Goal: Task Accomplishment & Management: Complete application form

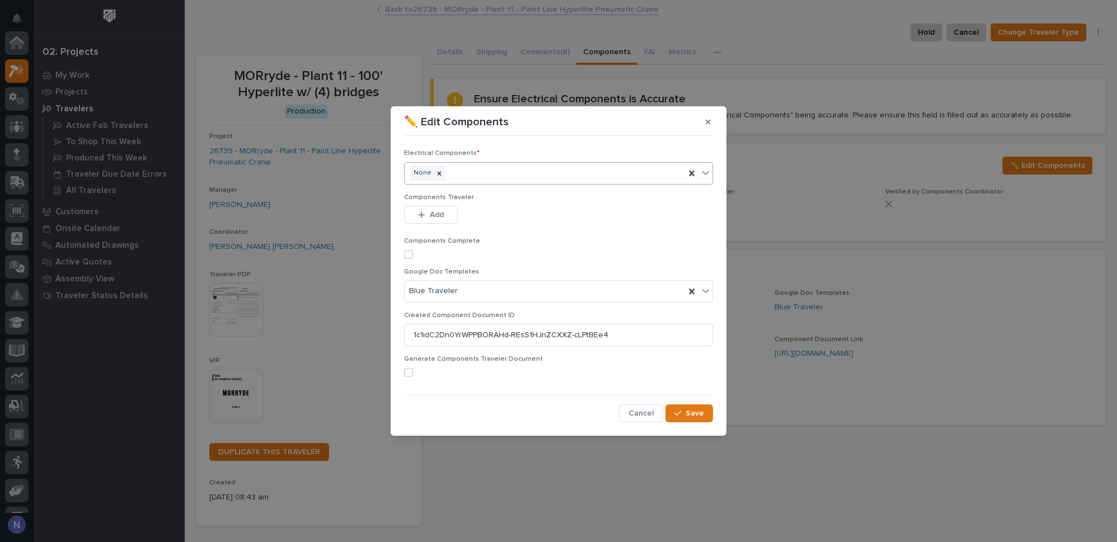
scroll to position [27, 0]
click at [702, 121] on button "button" at bounding box center [708, 122] width 18 height 18
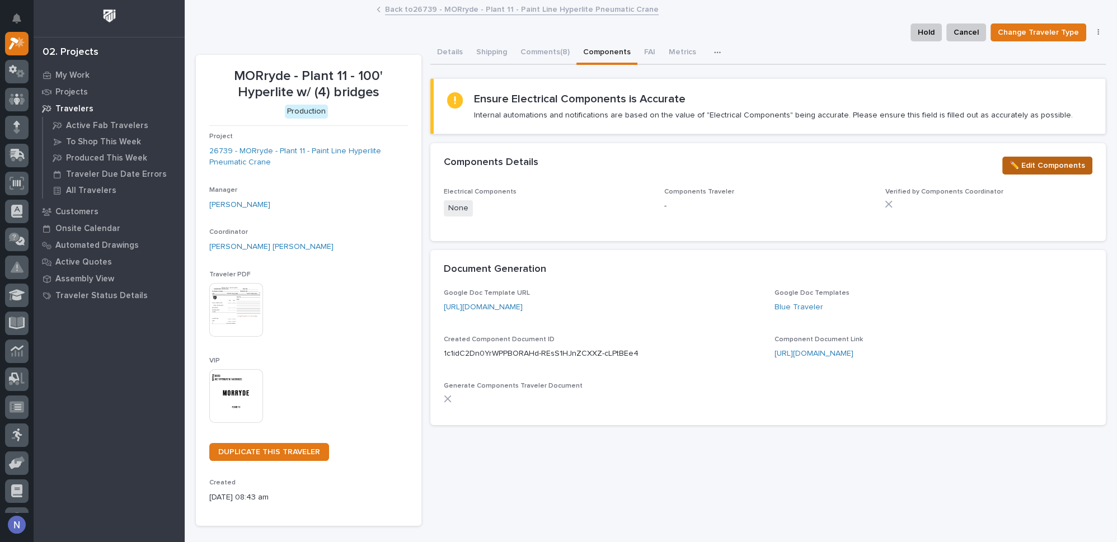
click at [1074, 167] on span "✏️ Edit Components" at bounding box center [1048, 165] width 76 height 13
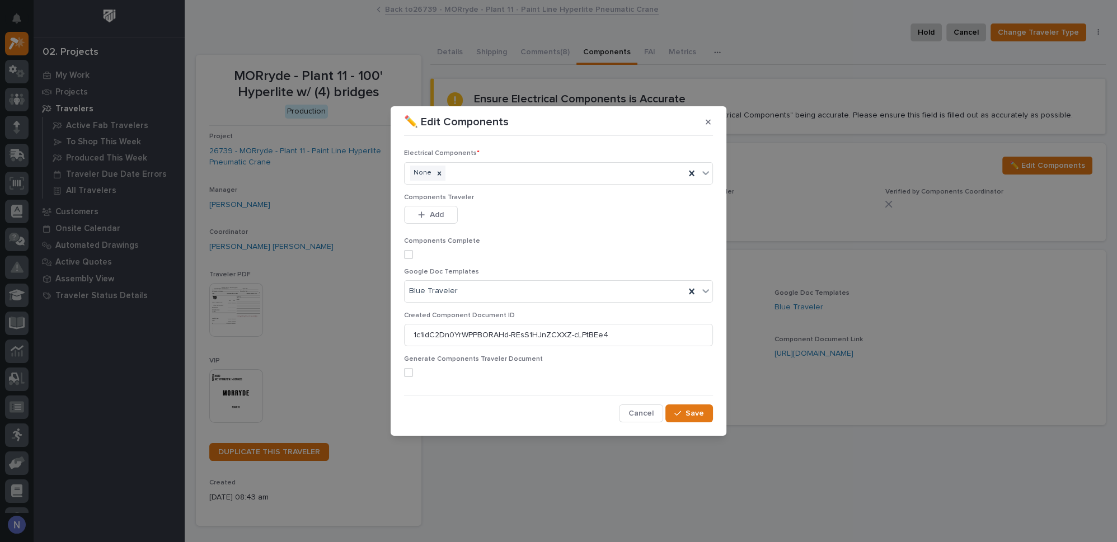
click at [406, 255] on span at bounding box center [408, 254] width 9 height 9
click at [688, 410] on span "Save" at bounding box center [695, 414] width 18 height 10
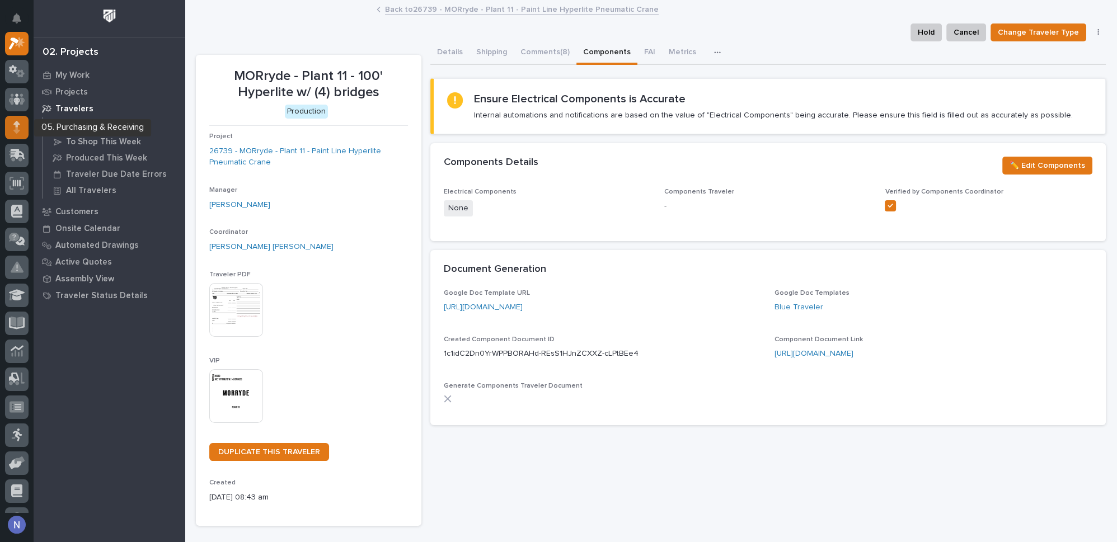
click at [13, 124] on icon at bounding box center [16, 127] width 7 height 13
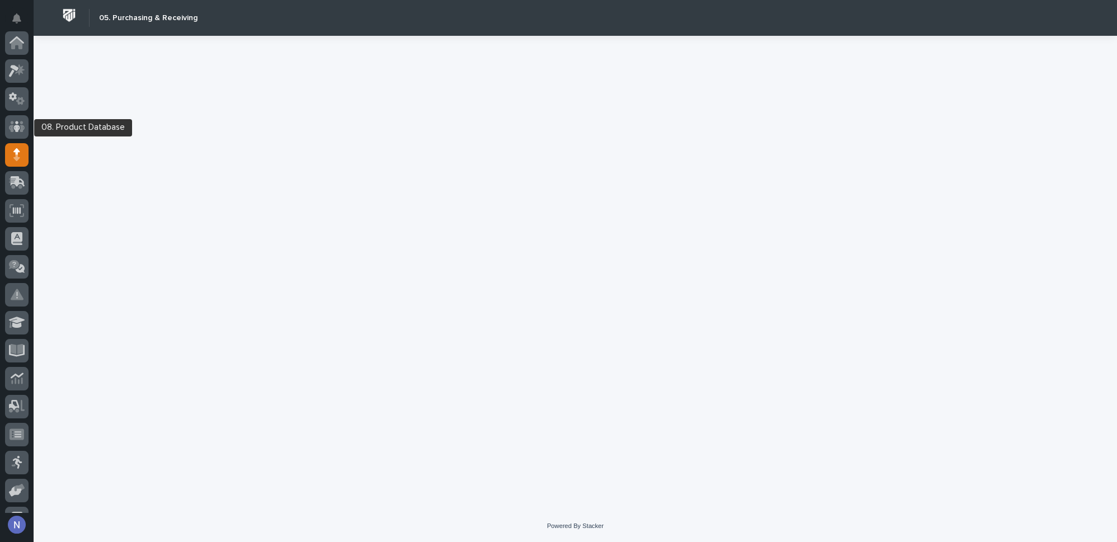
scroll to position [112, 0]
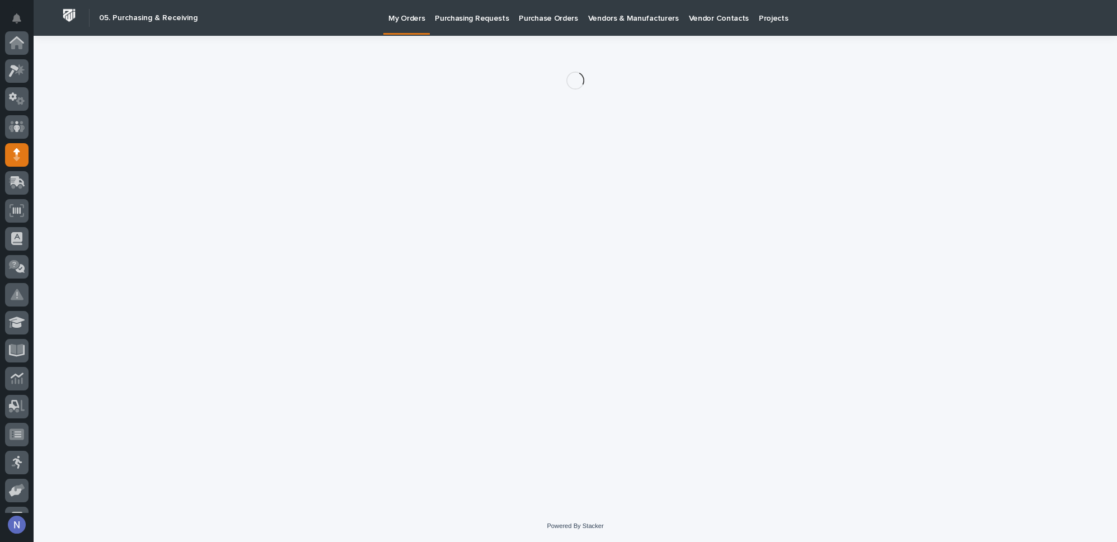
scroll to position [112, 0]
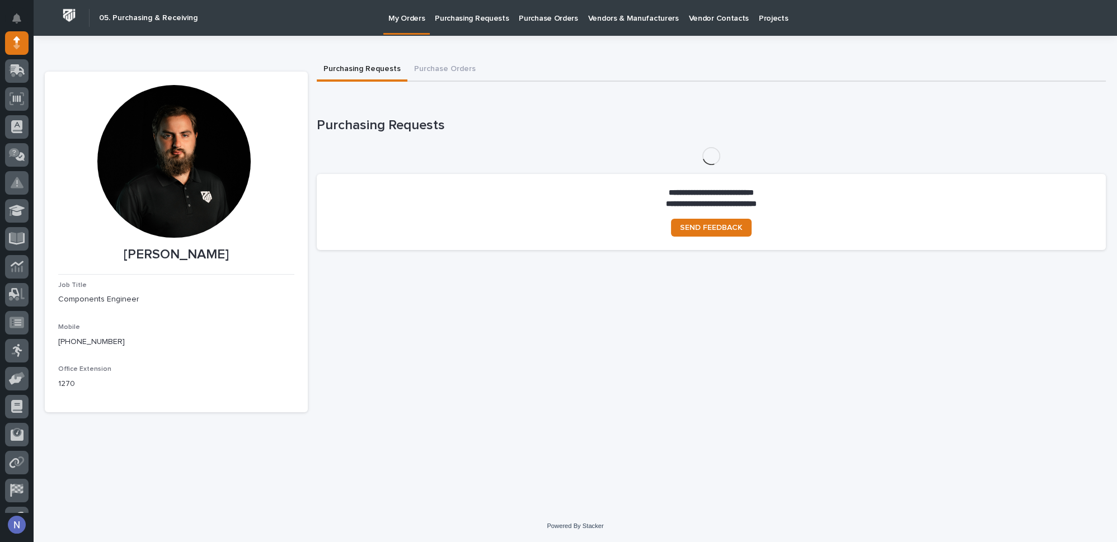
click at [457, 24] on link "Purchasing Requests" at bounding box center [472, 17] width 84 height 35
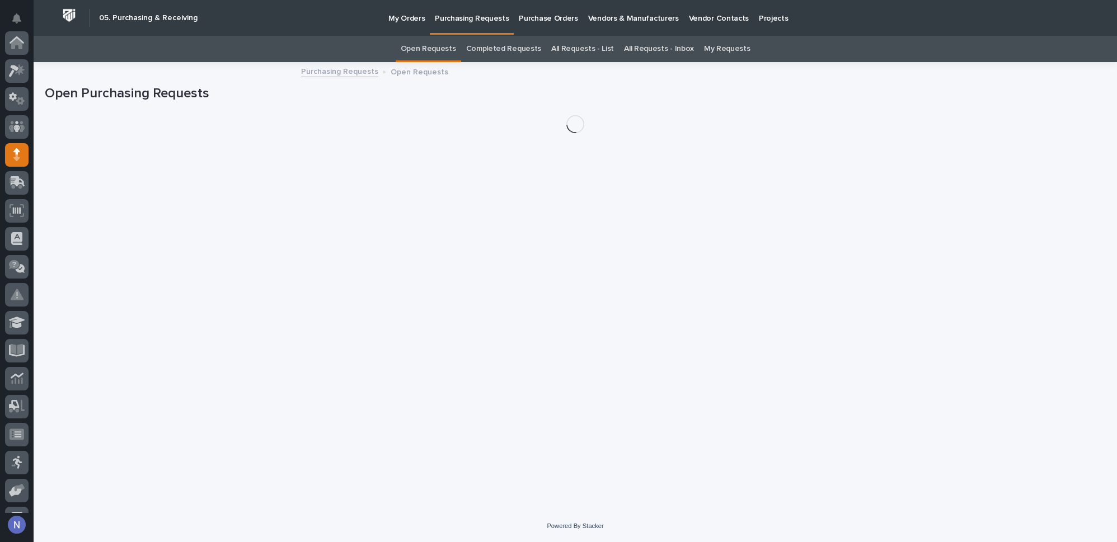
scroll to position [112, 0]
click at [524, 17] on p "Purchase Orders" at bounding box center [548, 12] width 59 height 24
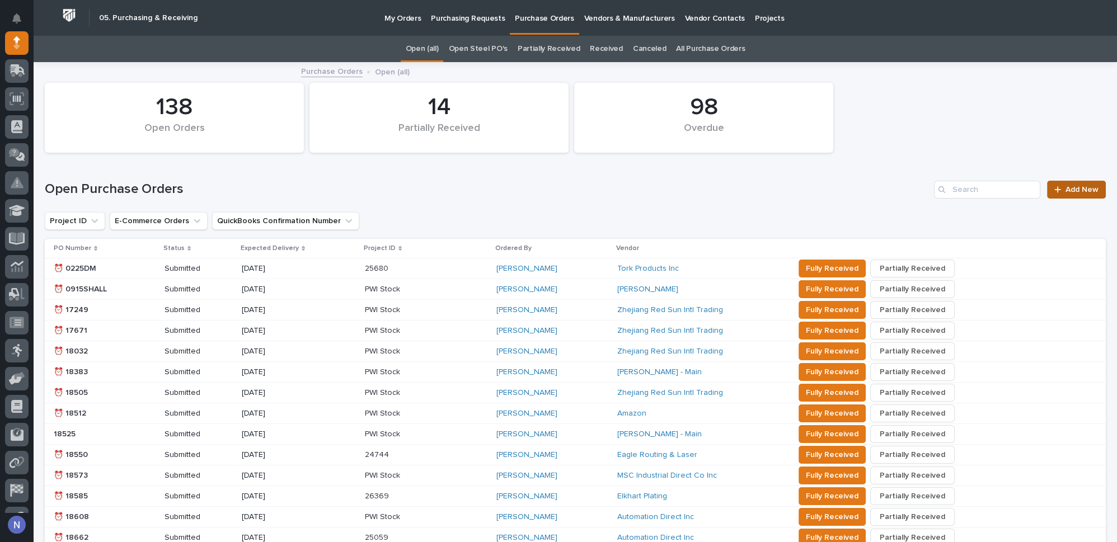
click at [1055, 197] on link "Add New" at bounding box center [1076, 190] width 59 height 18
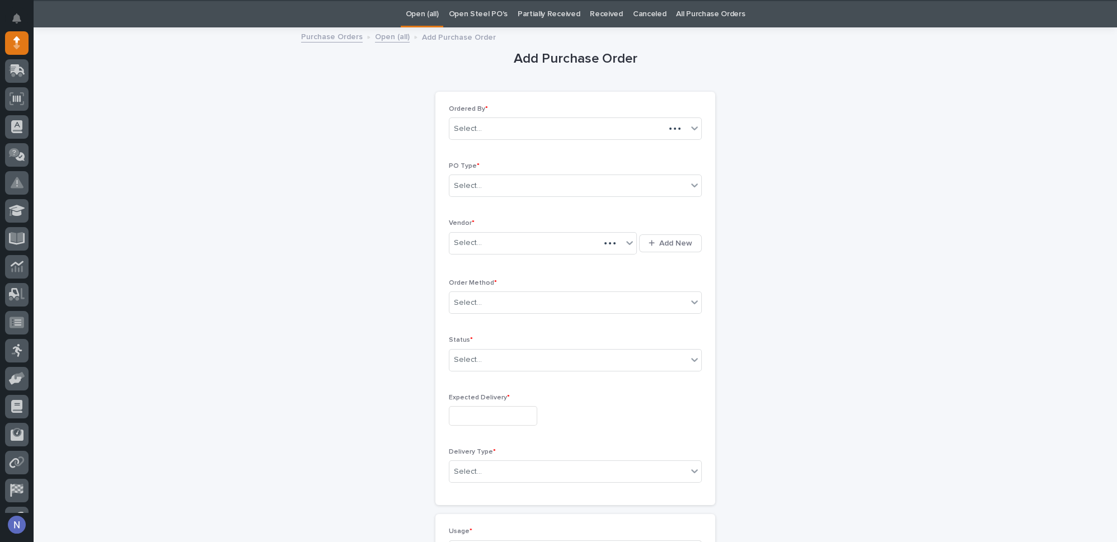
scroll to position [35, 0]
click at [539, 174] on div "Select..." at bounding box center [575, 185] width 253 height 22
click at [504, 215] on div "Paper" at bounding box center [571, 225] width 252 height 20
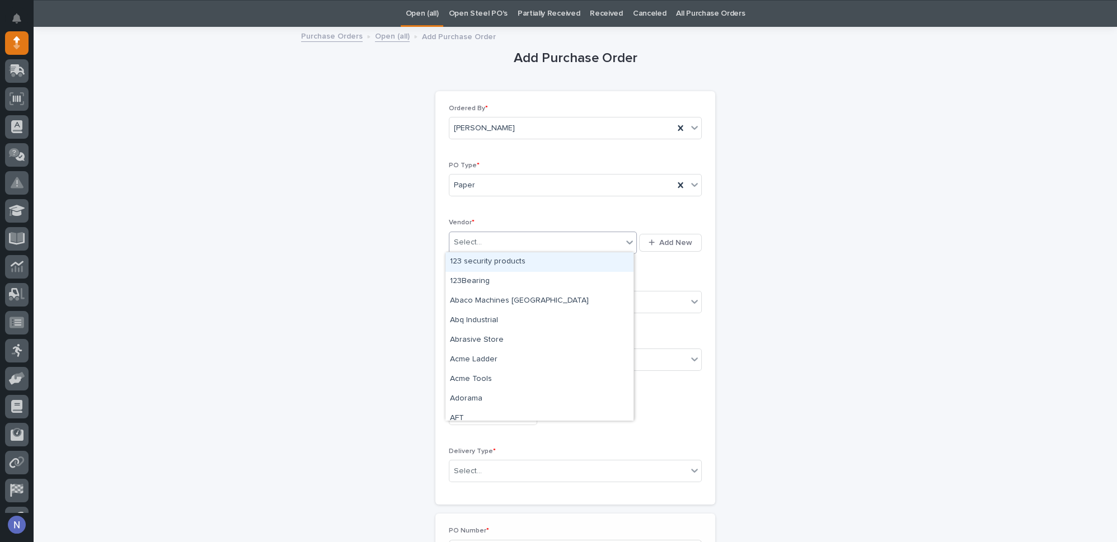
click at [502, 237] on div "Select..." at bounding box center [535, 242] width 173 height 18
type input "***"
click at [490, 266] on div "McMaster-Carr" at bounding box center [539, 262] width 188 height 20
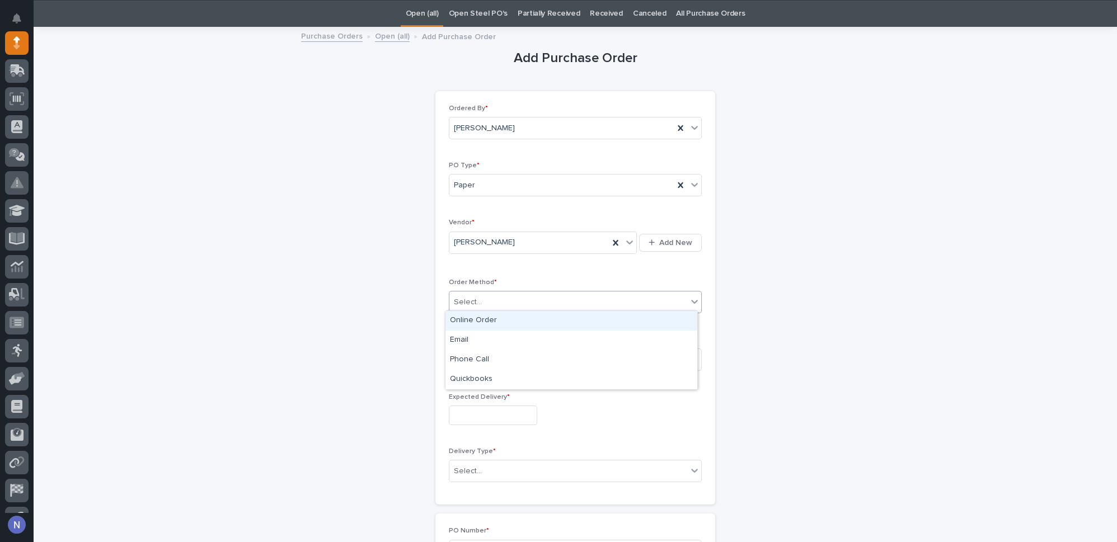
click at [491, 295] on div "Select..." at bounding box center [568, 302] width 238 height 18
click at [489, 323] on div "Online Order" at bounding box center [571, 321] width 252 height 20
click at [486, 364] on div "Select..." at bounding box center [568, 359] width 238 height 18
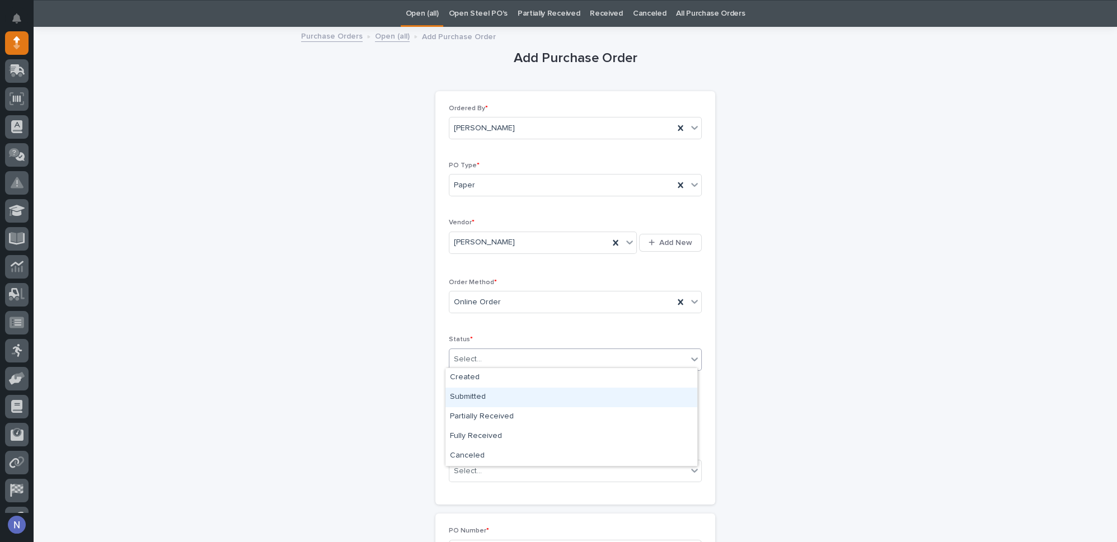
click at [486, 402] on div "Submitted" at bounding box center [571, 398] width 252 height 20
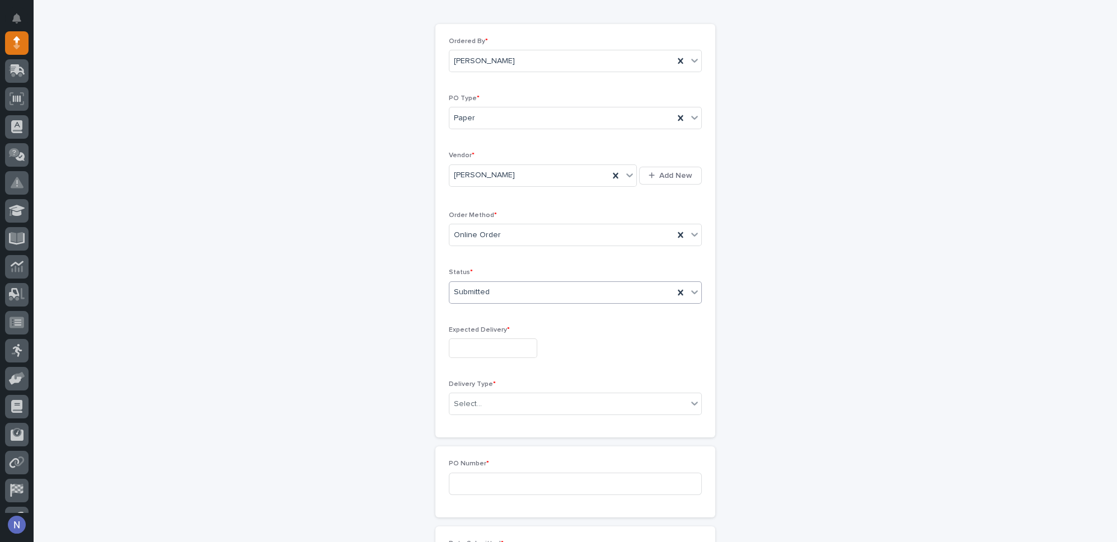
scroll to position [103, 0]
click at [504, 346] on input "text" at bounding box center [493, 348] width 88 height 20
click at [497, 273] on div "25" at bounding box center [500, 271] width 15 height 15
type input "**********"
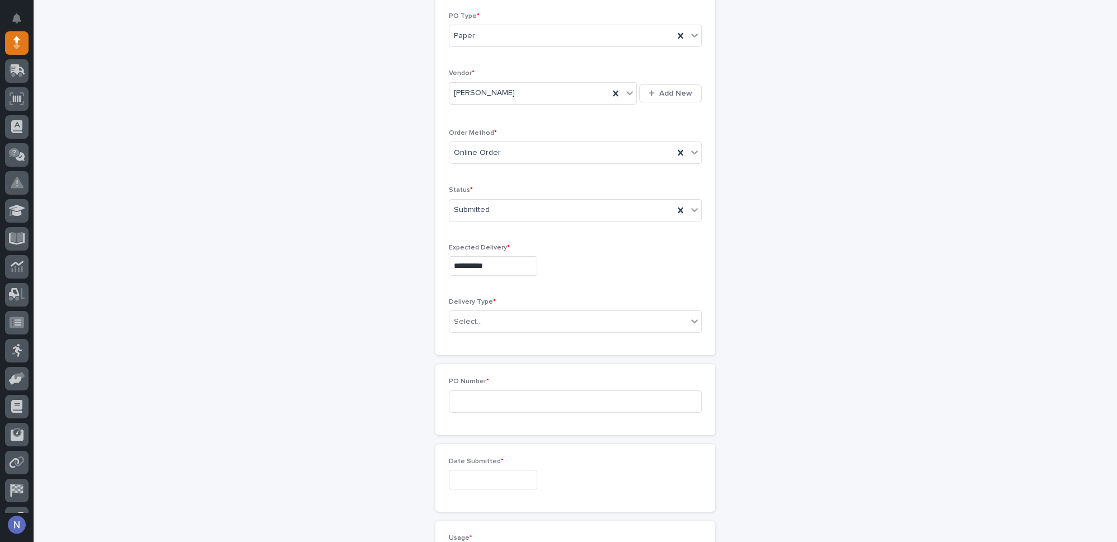
scroll to position [222, 0]
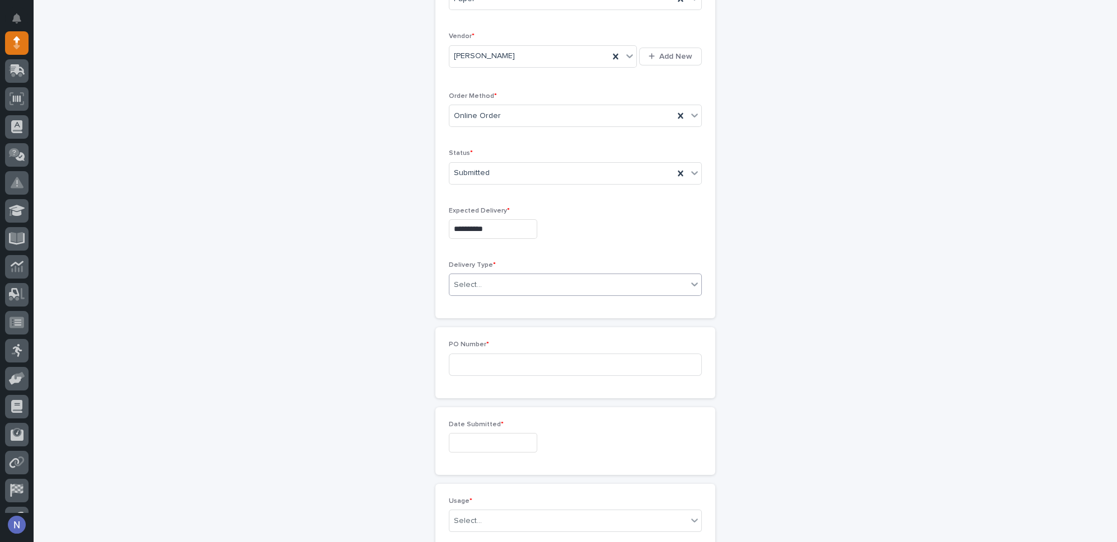
click at [513, 283] on div "Select..." at bounding box center [568, 285] width 238 height 18
click at [503, 301] on div "Deliver to PWI" at bounding box center [571, 302] width 252 height 20
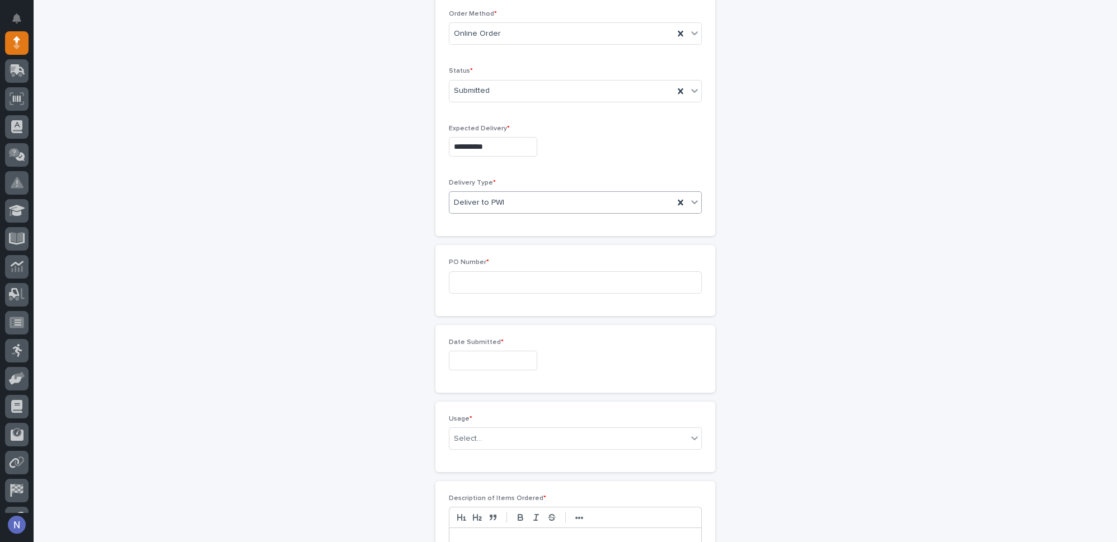
scroll to position [307, 0]
click at [503, 275] on input at bounding box center [575, 280] width 253 height 22
type input "5382NG"
click at [505, 348] on input "text" at bounding box center [493, 358] width 88 height 20
click at [489, 284] on div "24" at bounding box center [482, 280] width 15 height 15
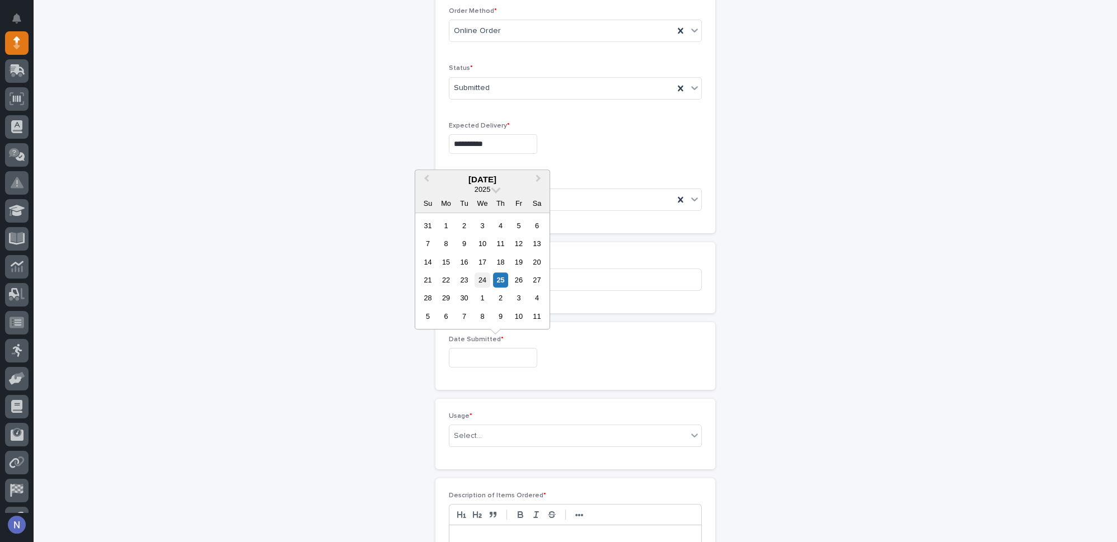
type input "**********"
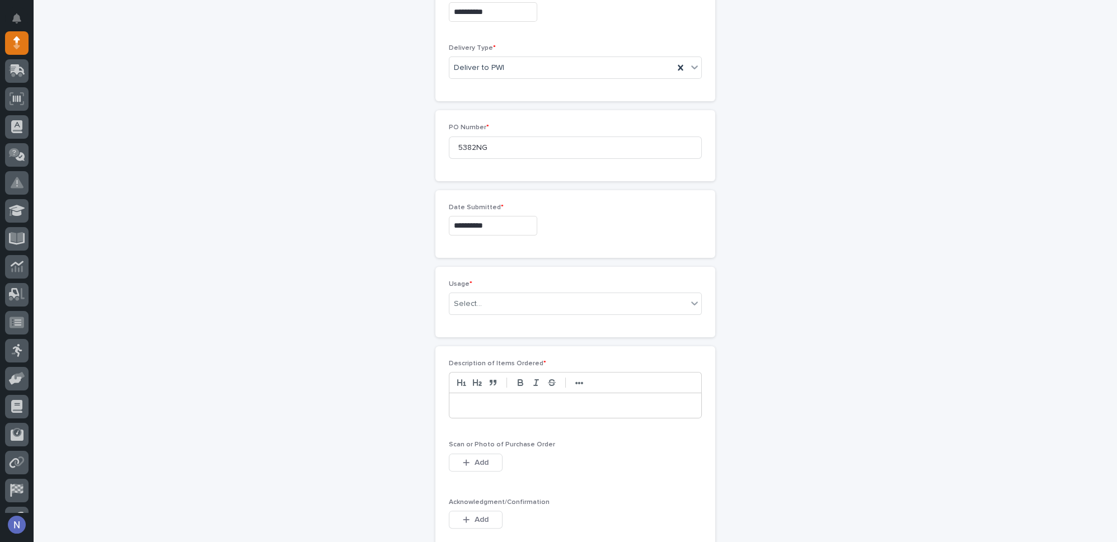
scroll to position [442, 0]
click at [487, 293] on div "Select..." at bounding box center [568, 301] width 238 height 18
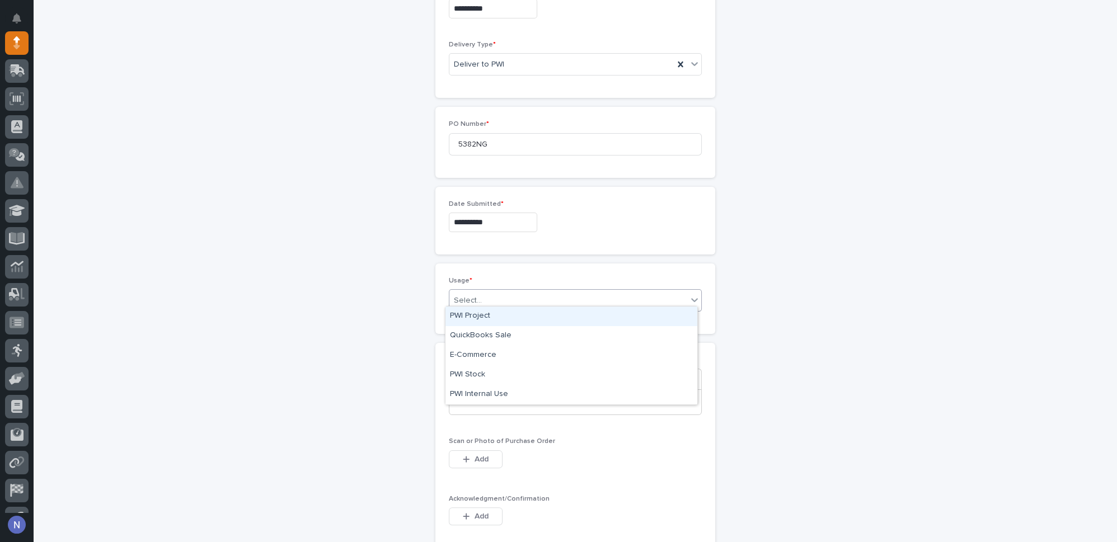
click at [486, 308] on div "PWI Project" at bounding box center [571, 317] width 252 height 20
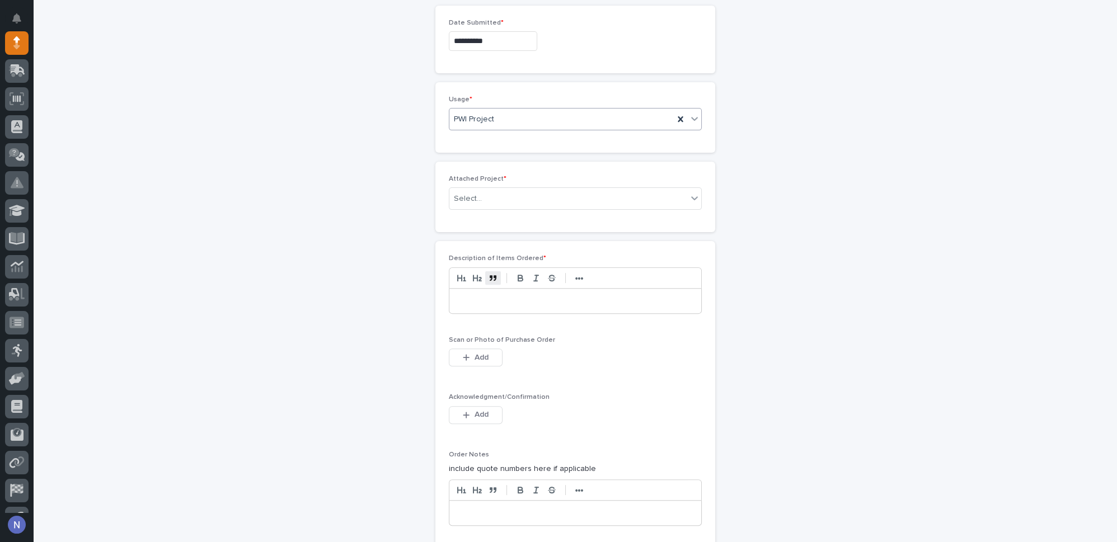
scroll to position [635, 0]
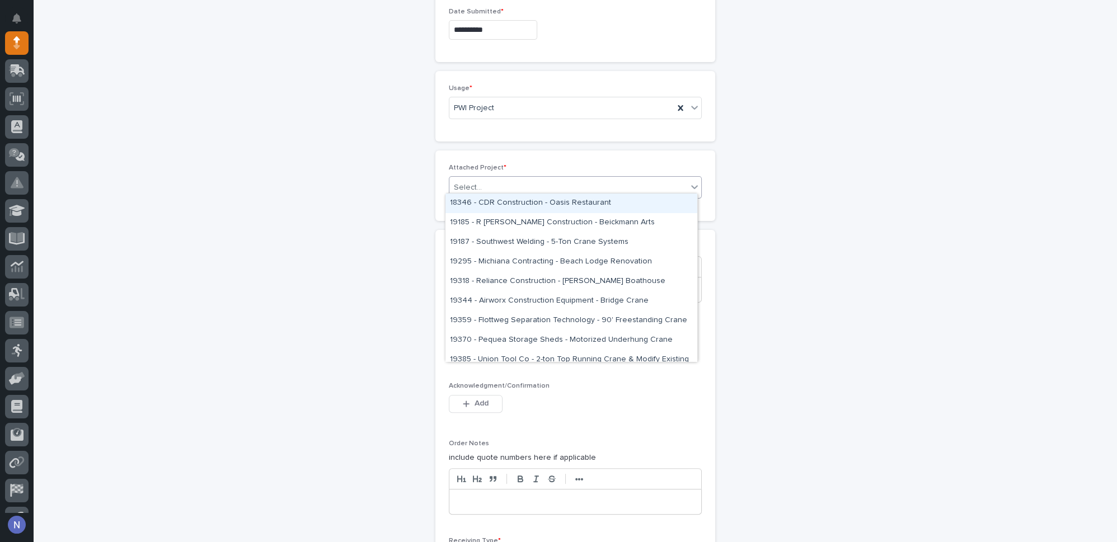
click at [487, 181] on div "Select..." at bounding box center [568, 188] width 238 height 18
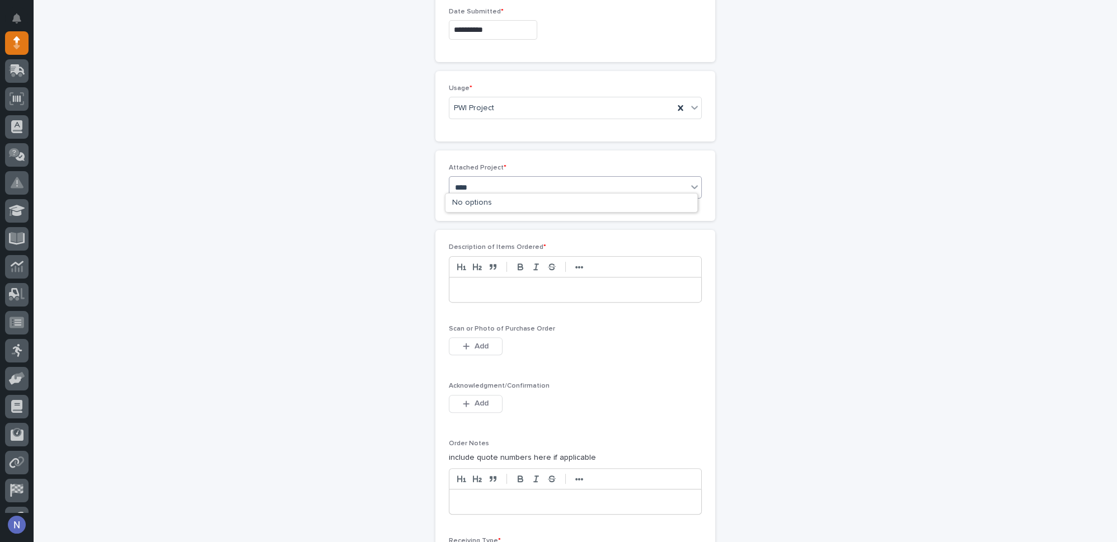
type input "*****"
click at [492, 205] on div "T&M - 26802 - Satellite Suites - R&D / Prototype Lamination Vortex Vacuum Lifter" at bounding box center [571, 204] width 252 height 20
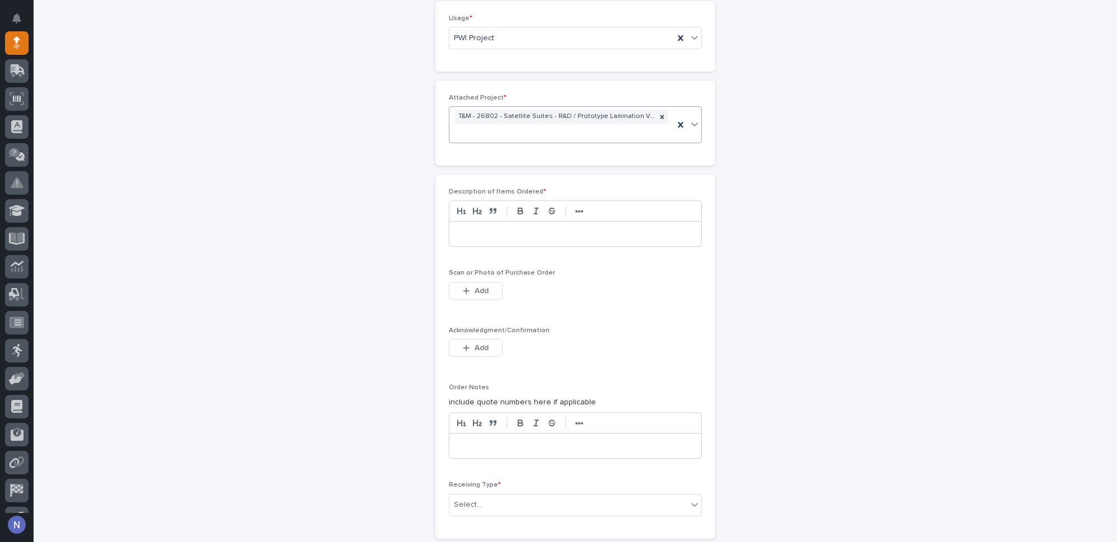
scroll to position [710, 0]
click at [494, 217] on div at bounding box center [575, 229] width 252 height 25
click at [513, 223] on p "**********" at bounding box center [576, 228] width 236 height 11
click at [575, 227] on p "**********" at bounding box center [576, 228] width 236 height 11
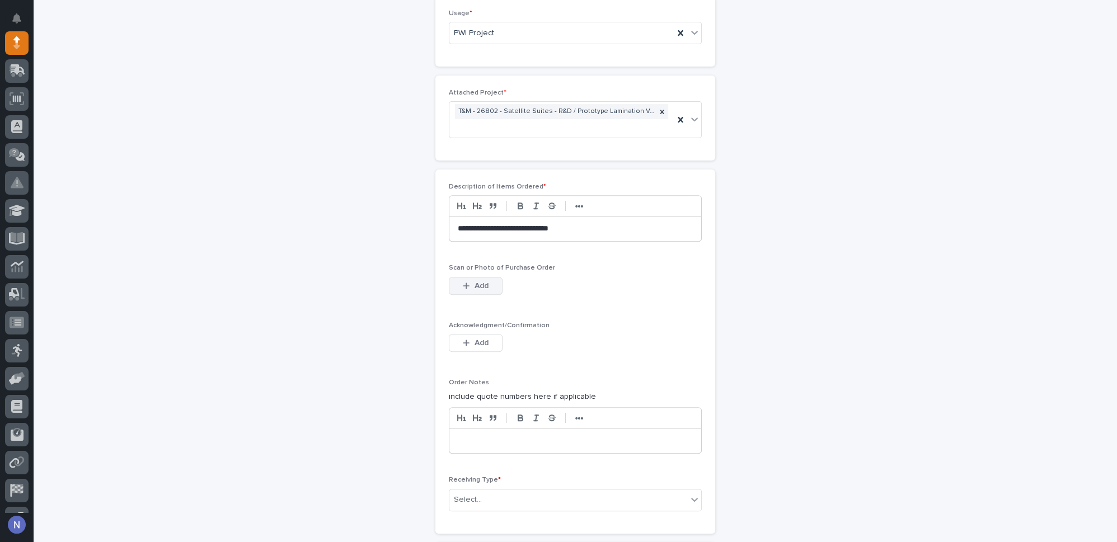
click at [487, 280] on button "Add" at bounding box center [476, 286] width 54 height 18
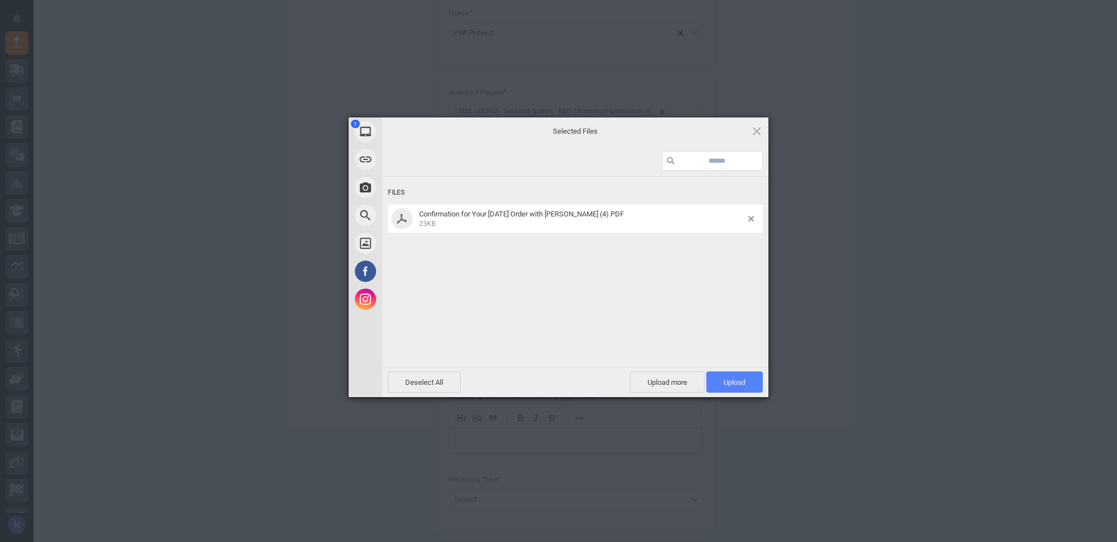
click at [745, 381] on span "Upload 1" at bounding box center [734, 382] width 57 height 21
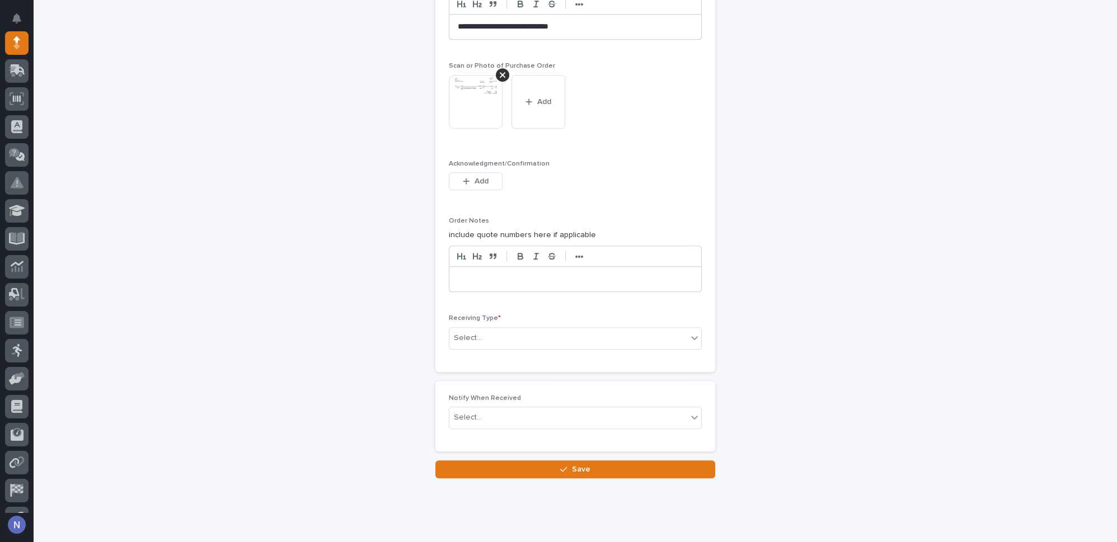
scroll to position [913, 0]
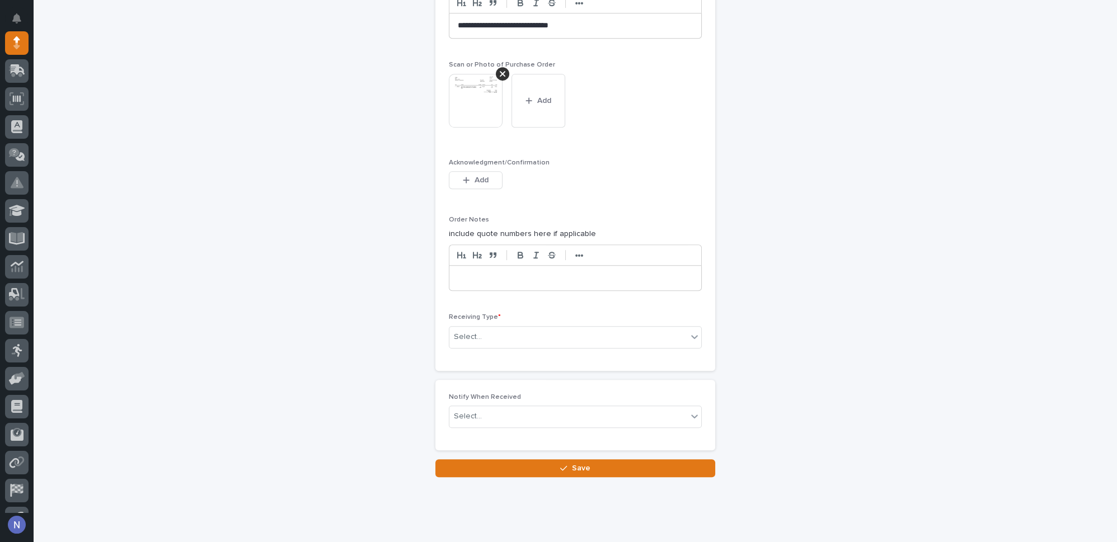
click at [520, 273] on p at bounding box center [575, 278] width 235 height 11
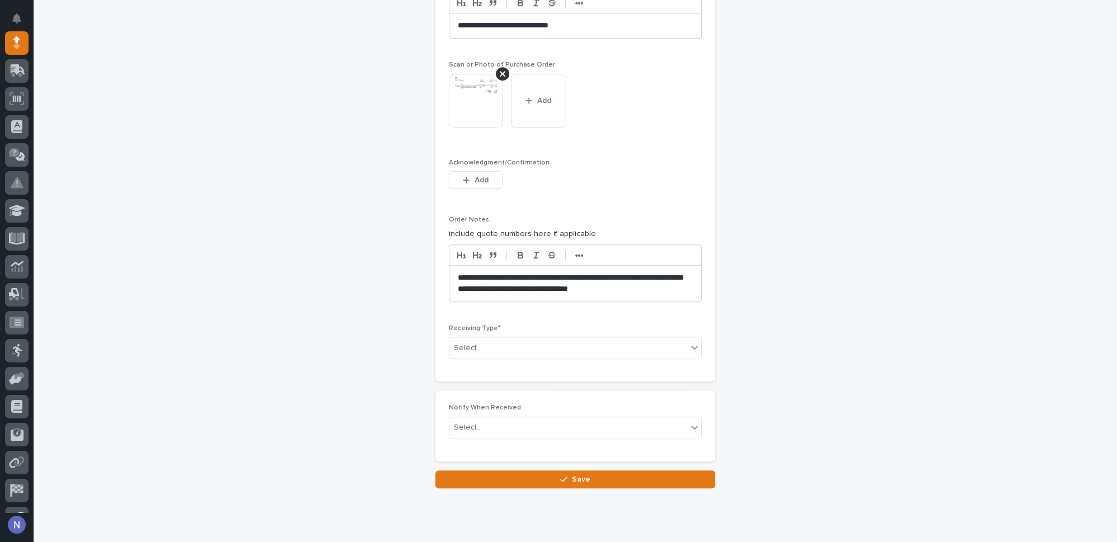
click at [624, 282] on p "**********" at bounding box center [576, 284] width 236 height 22
click at [571, 345] on div "Select..." at bounding box center [568, 348] width 238 height 18
click at [506, 395] on div "R&D Shelf" at bounding box center [571, 401] width 252 height 20
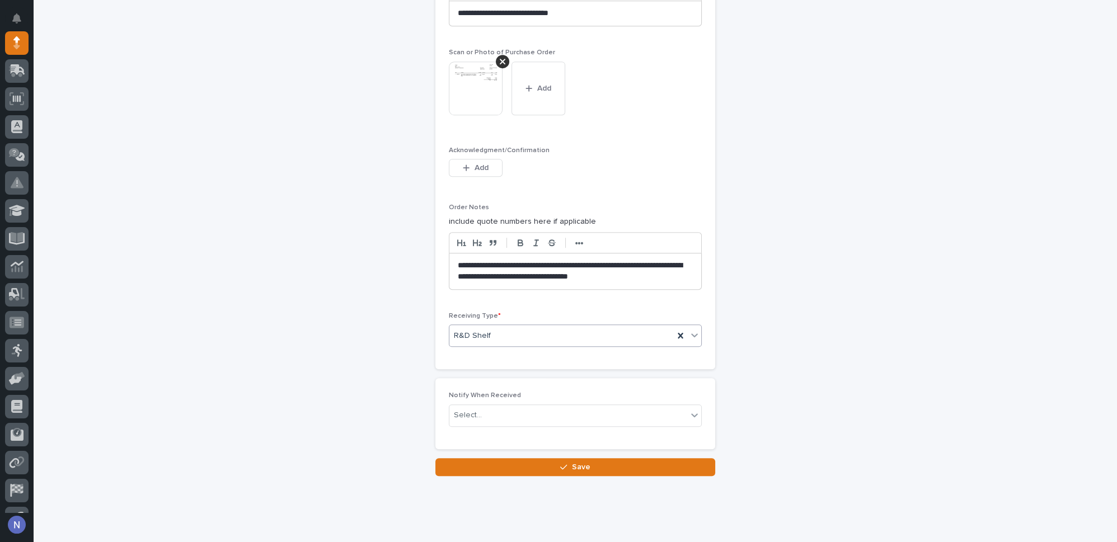
scroll to position [937, 0]
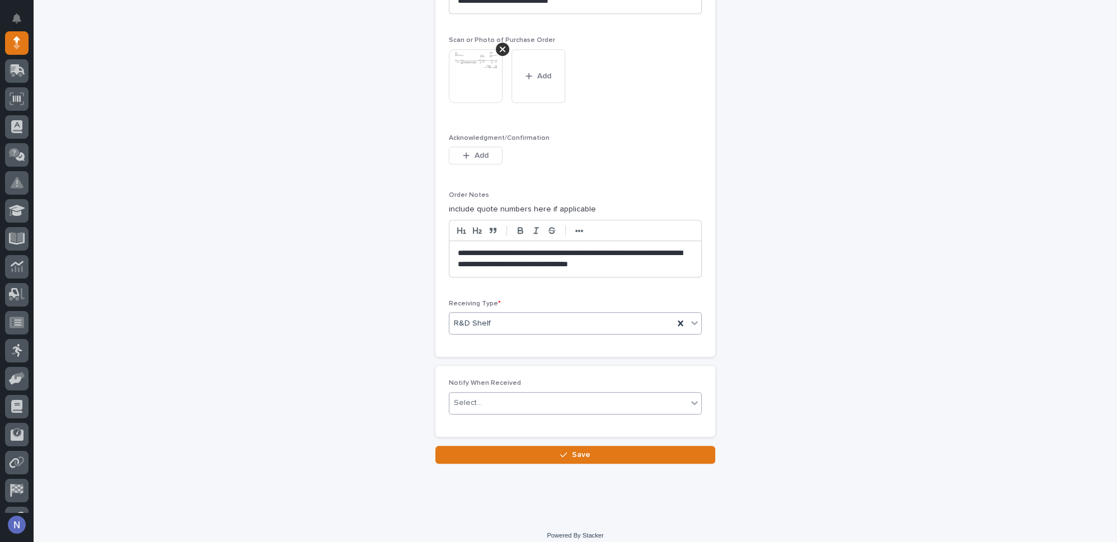
click at [511, 394] on div "Select..." at bounding box center [568, 403] width 238 height 18
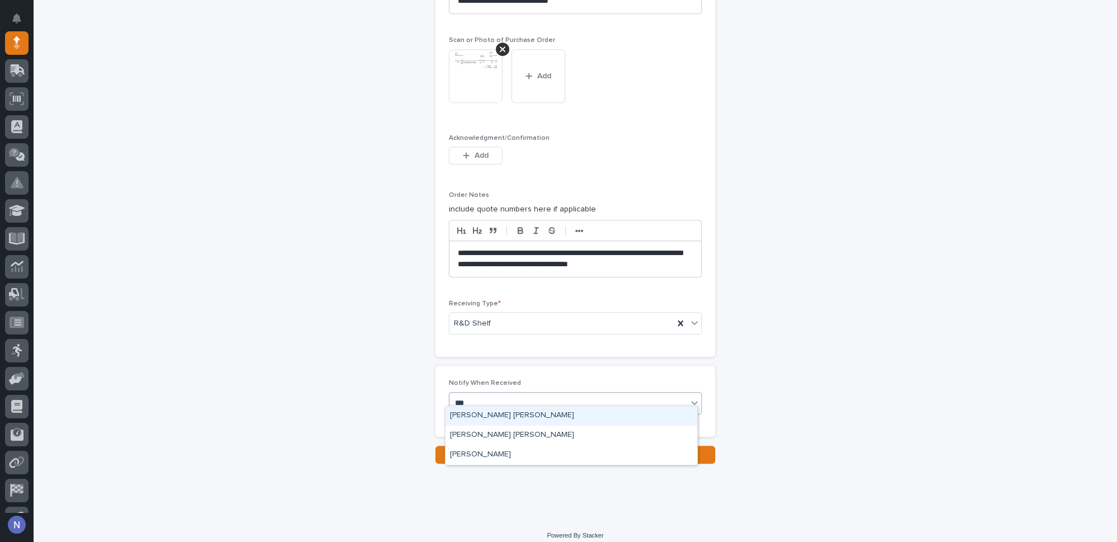
type input "****"
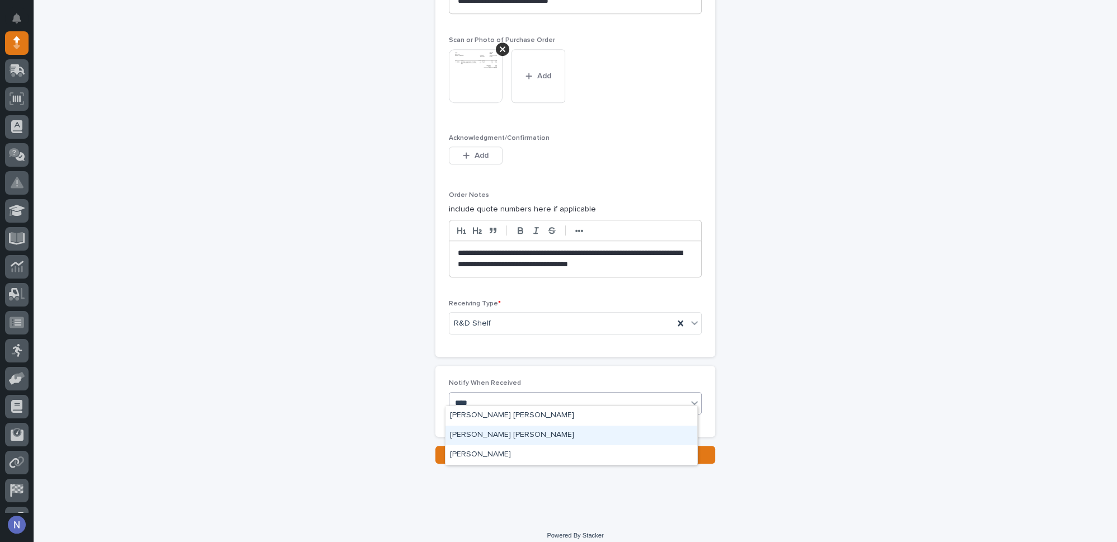
click at [523, 428] on div "Kyle Dean Miller" at bounding box center [571, 436] width 252 height 20
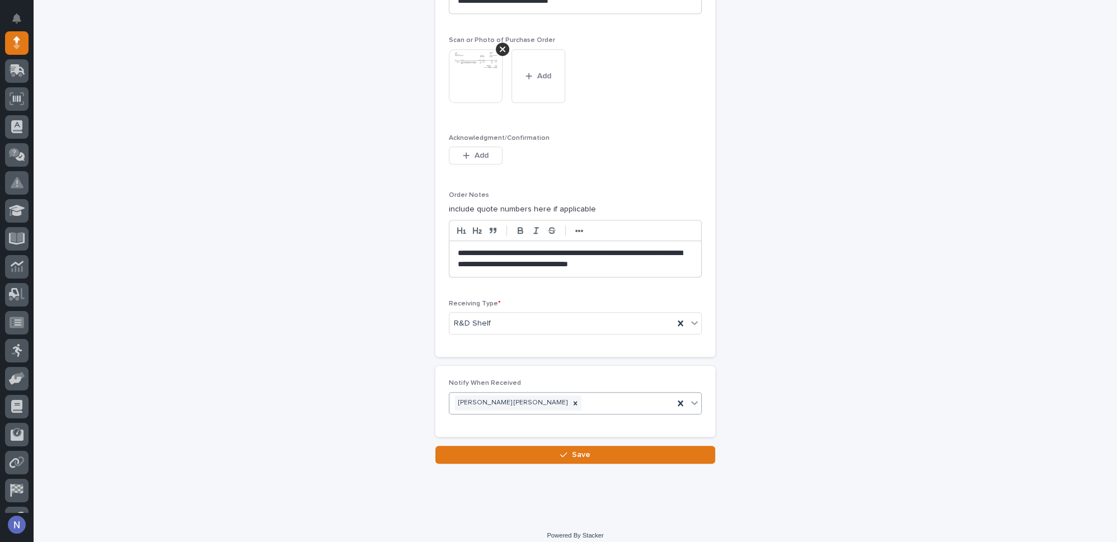
click at [538, 393] on div "Kyle Dean Miller" at bounding box center [561, 403] width 224 height 20
click at [525, 393] on div "Kyle Dean Miller" at bounding box center [561, 403] width 224 height 20
drag, startPoint x: 523, startPoint y: 392, endPoint x: 506, endPoint y: 392, distance: 16.8
click at [522, 393] on div "Kyle Dean Miller" at bounding box center [561, 403] width 224 height 20
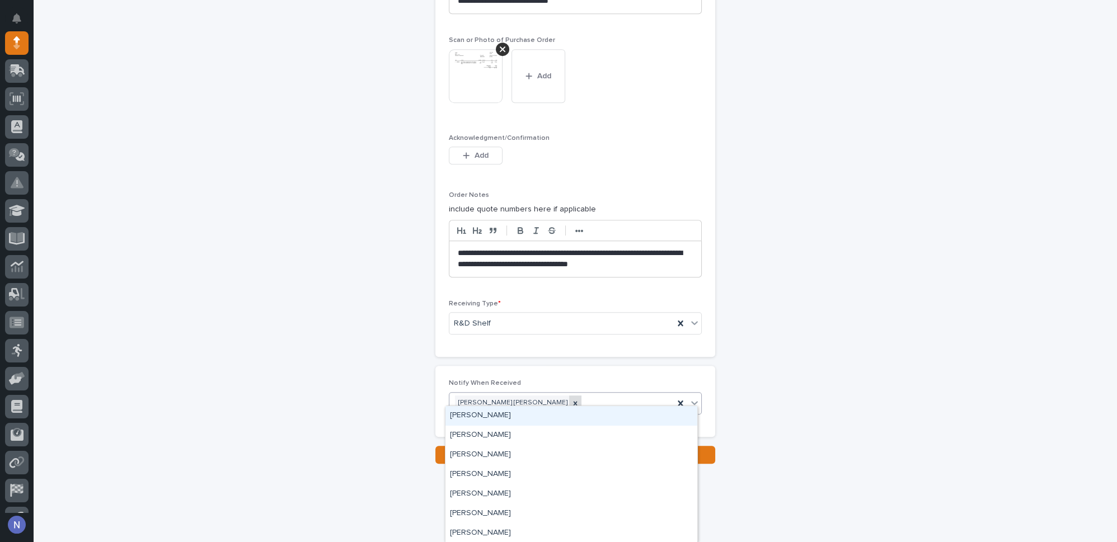
click at [571, 400] on icon at bounding box center [575, 404] width 8 height 8
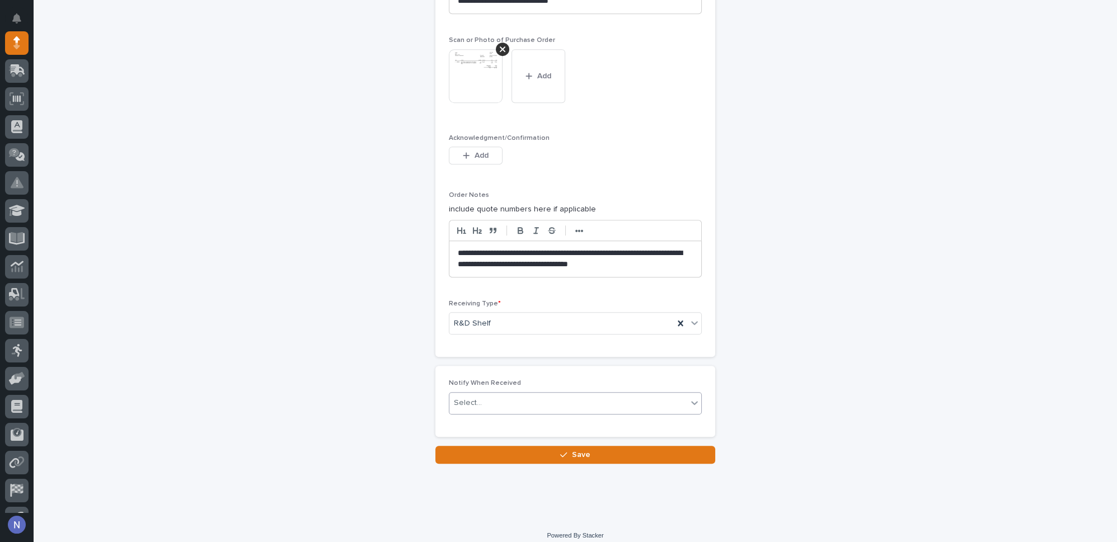
click at [510, 394] on div "Select..." at bounding box center [568, 403] width 238 height 18
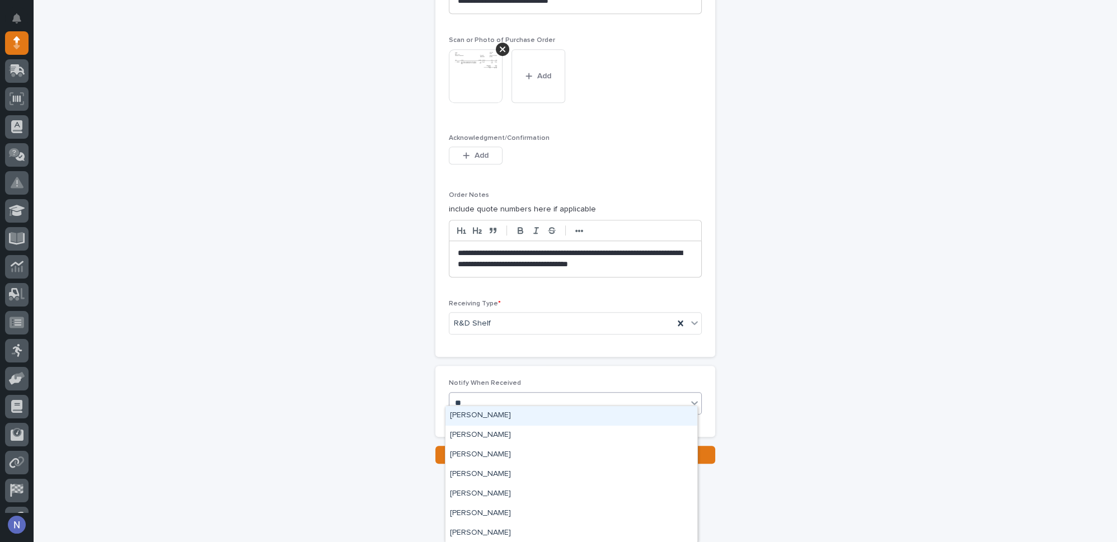
type input "***"
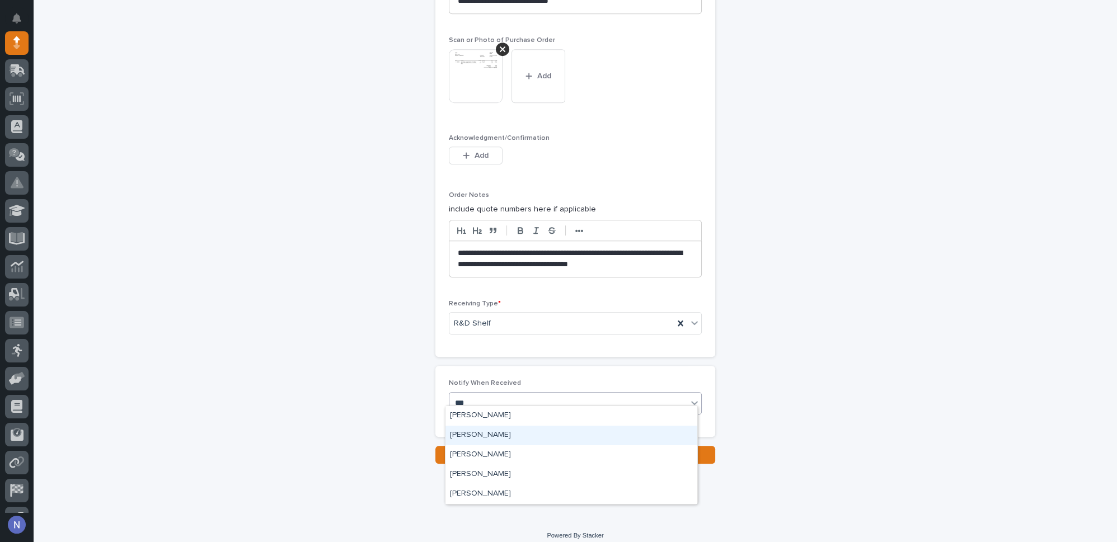
click at [505, 439] on div "Ken Overmyer" at bounding box center [571, 436] width 252 height 20
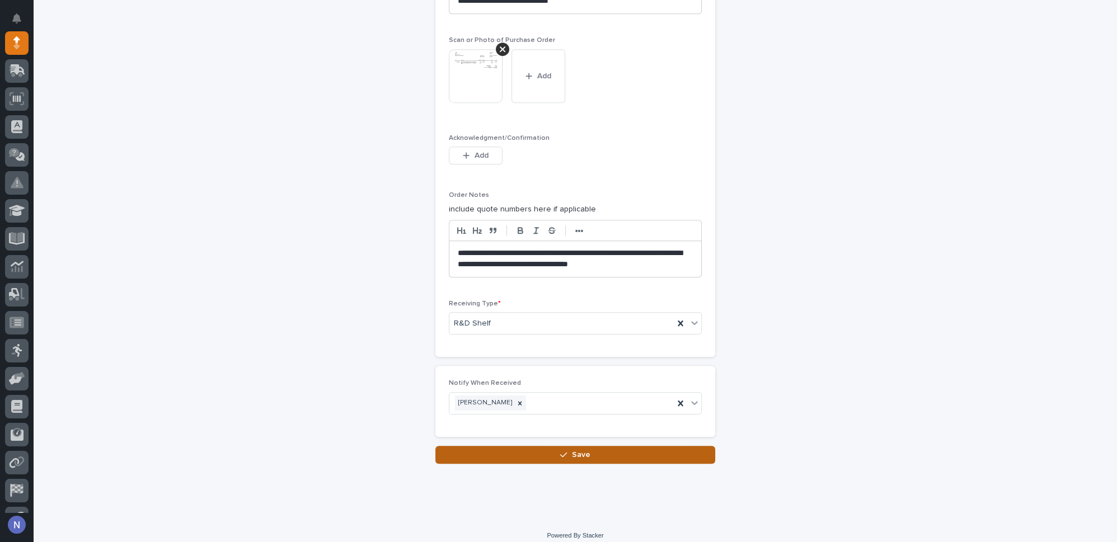
click at [511, 446] on button "Save" at bounding box center [575, 455] width 280 height 18
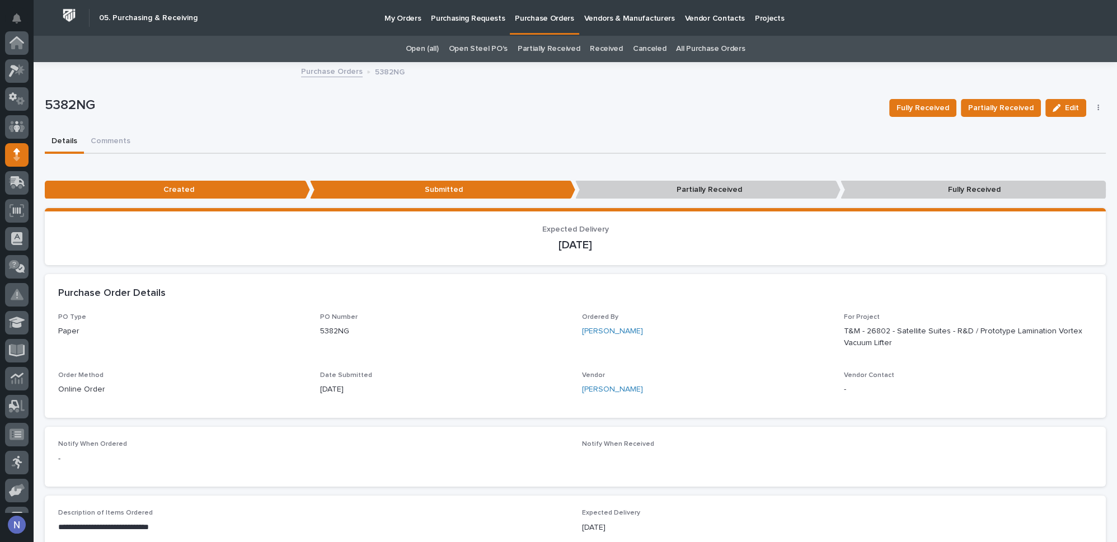
scroll to position [112, 0]
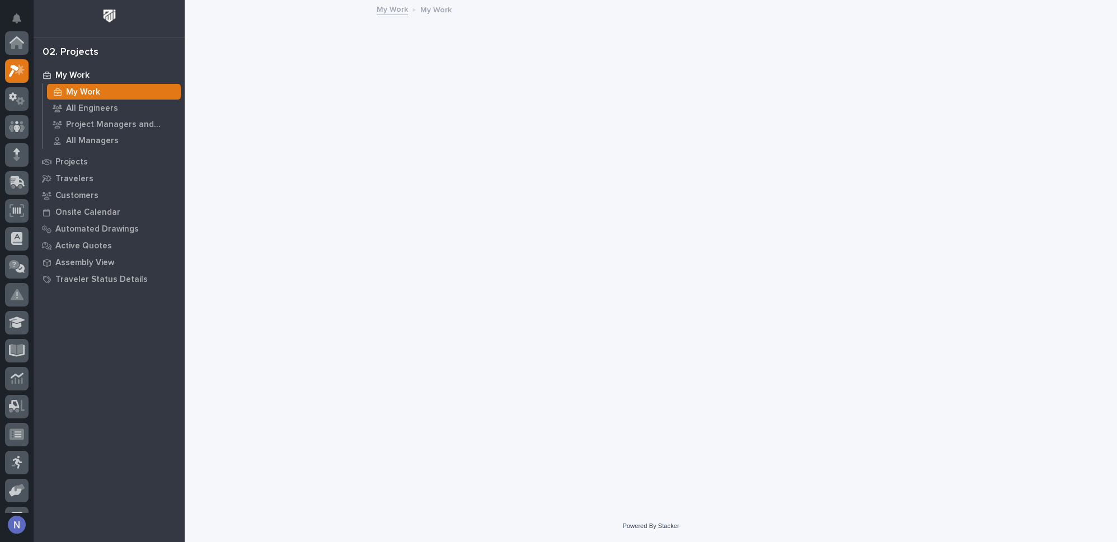
scroll to position [27, 0]
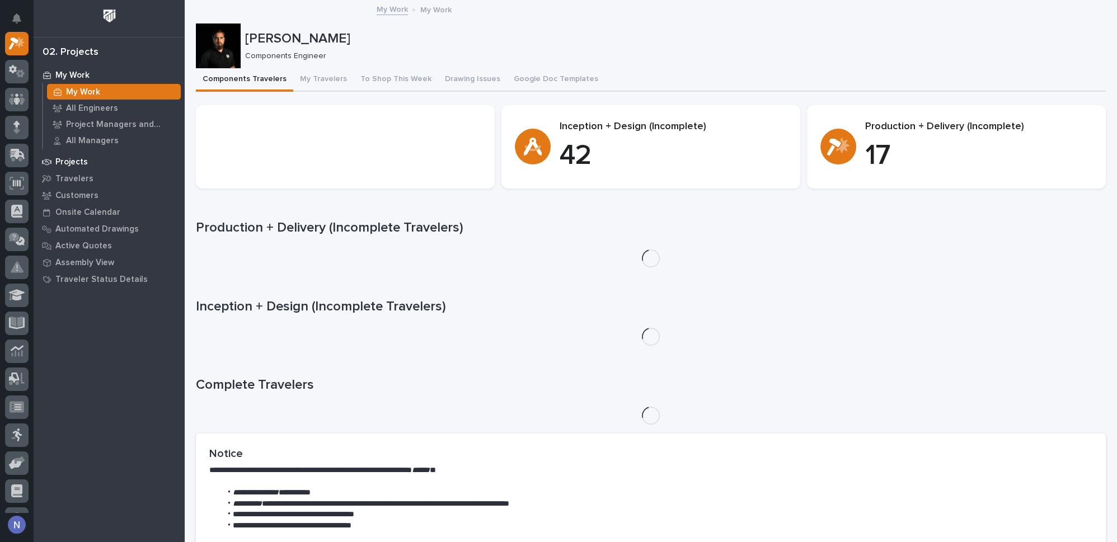
click at [73, 156] on div "Projects" at bounding box center [109, 162] width 146 height 16
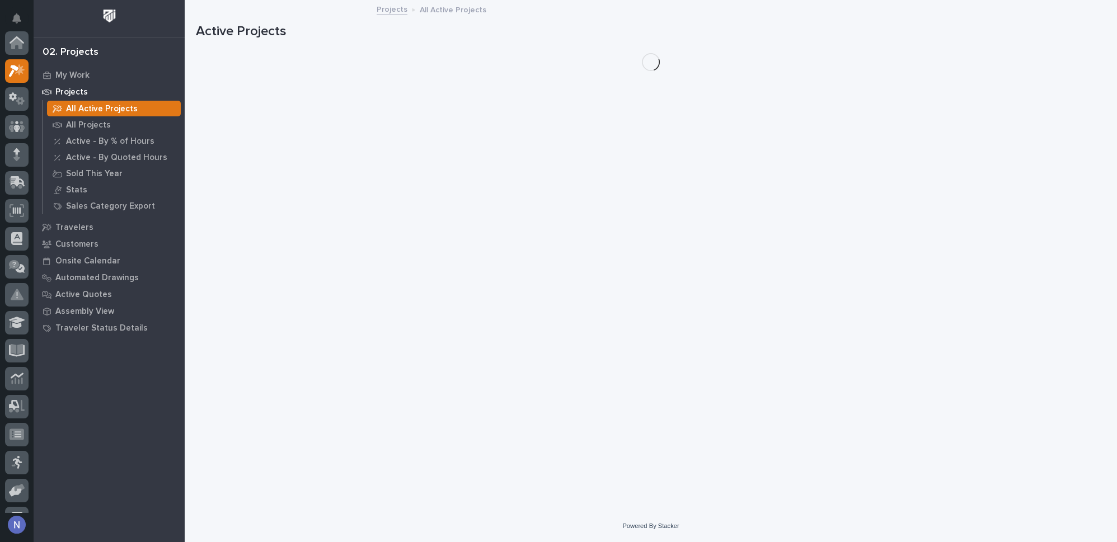
scroll to position [27, 0]
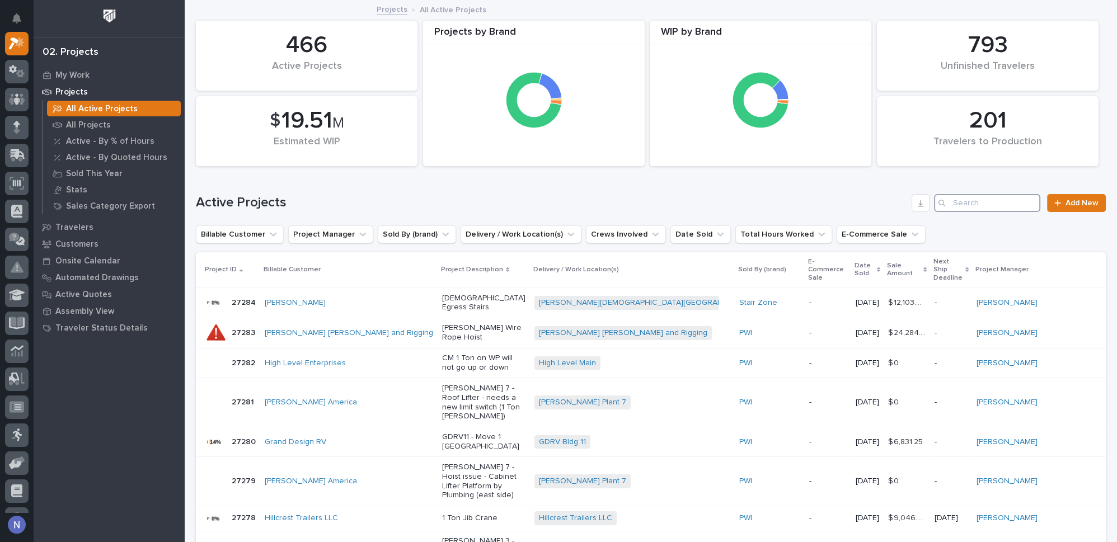
click at [963, 202] on input "Search" at bounding box center [987, 203] width 106 height 18
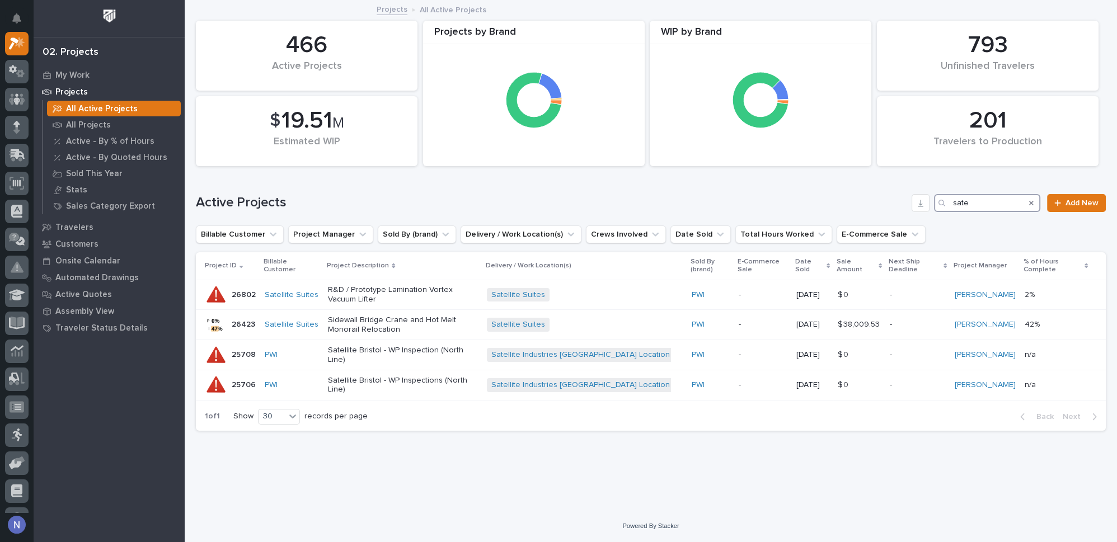
type input "sate"
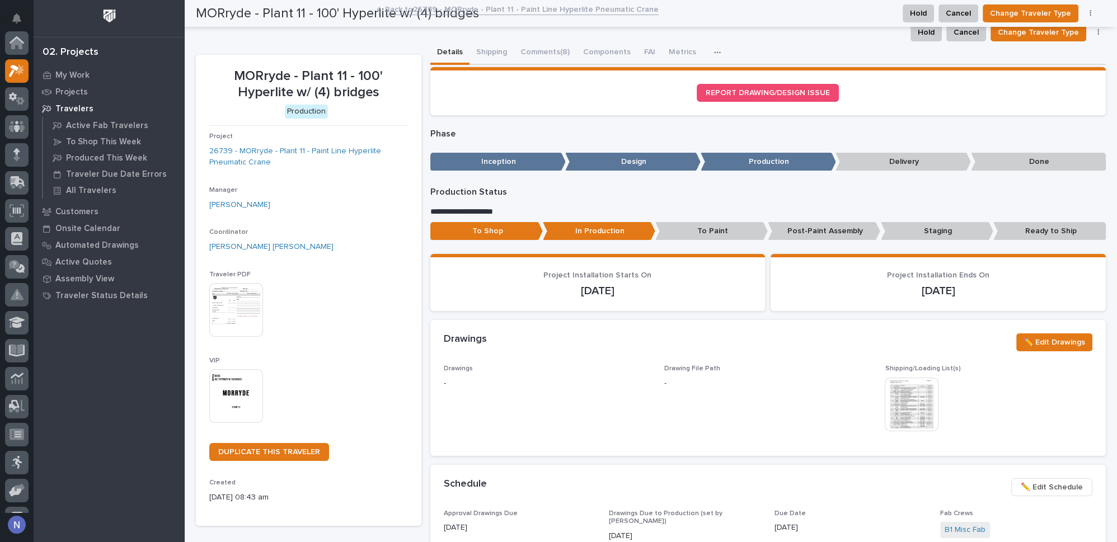
scroll to position [27, 0]
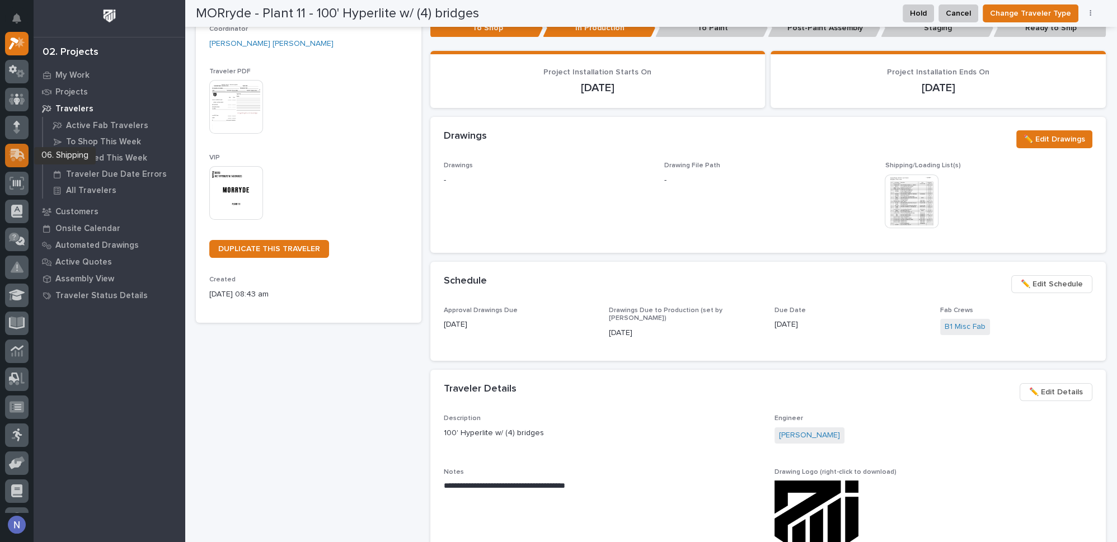
click at [17, 144] on div at bounding box center [17, 156] width 24 height 24
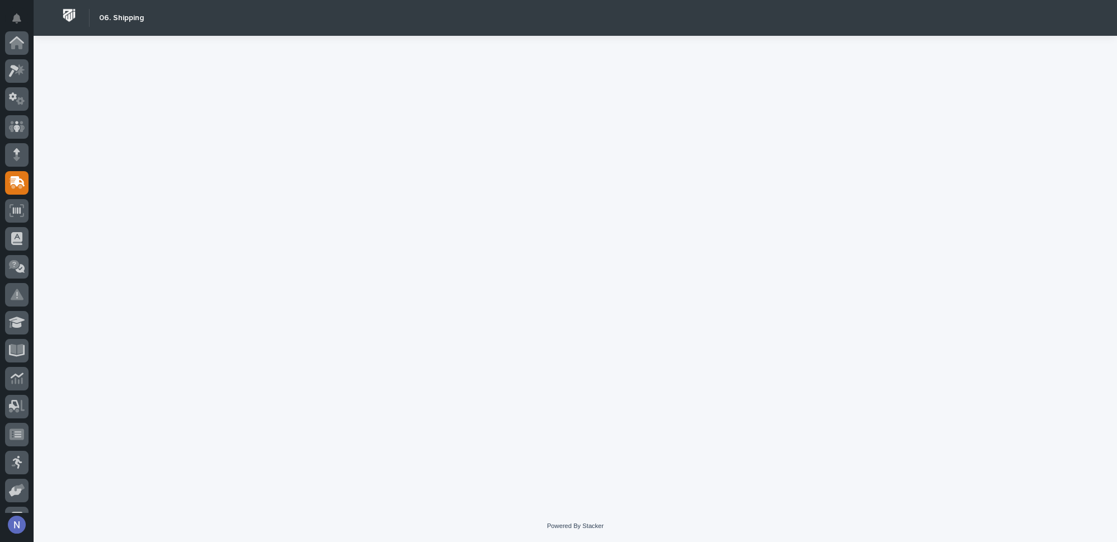
click at [17, 260] on icon at bounding box center [14, 264] width 11 height 9
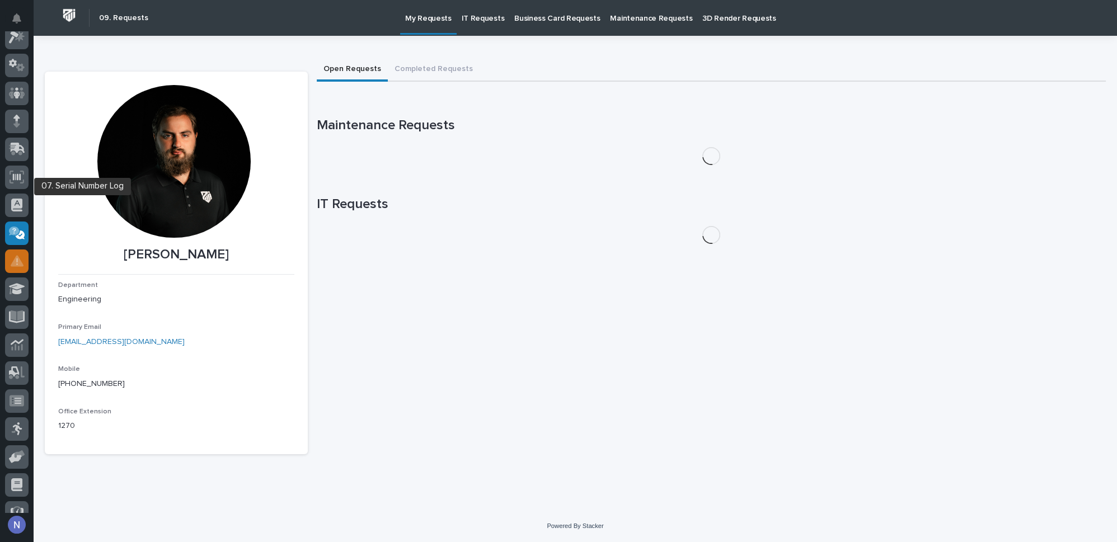
scroll to position [25, 0]
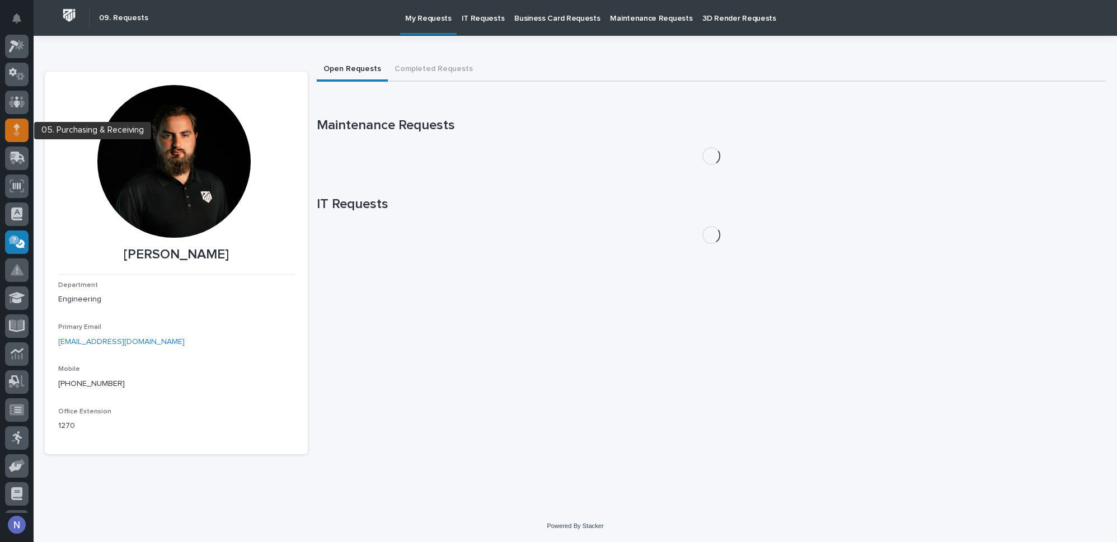
click at [17, 126] on icon at bounding box center [16, 127] width 7 height 6
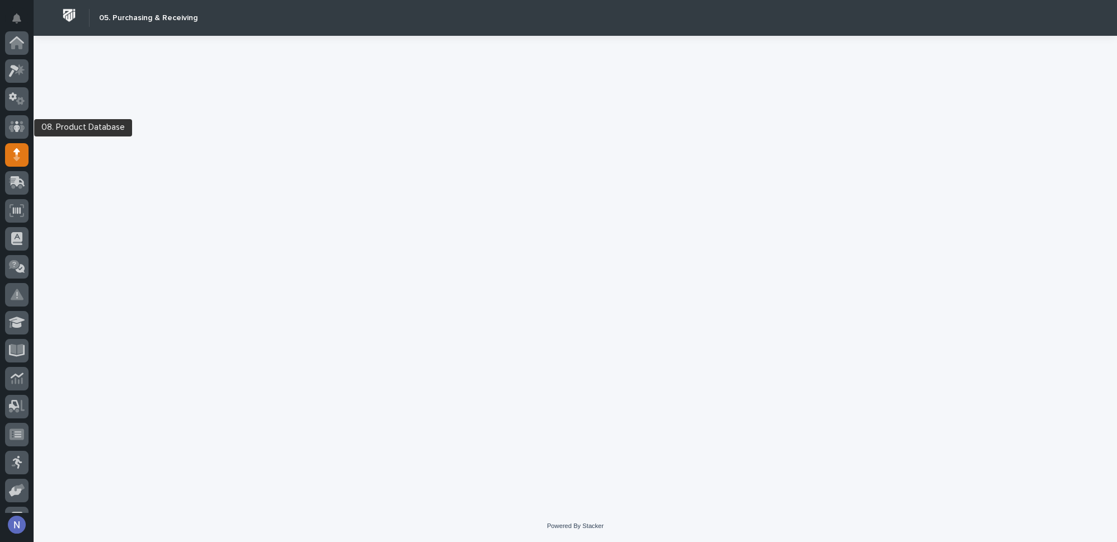
scroll to position [112, 0]
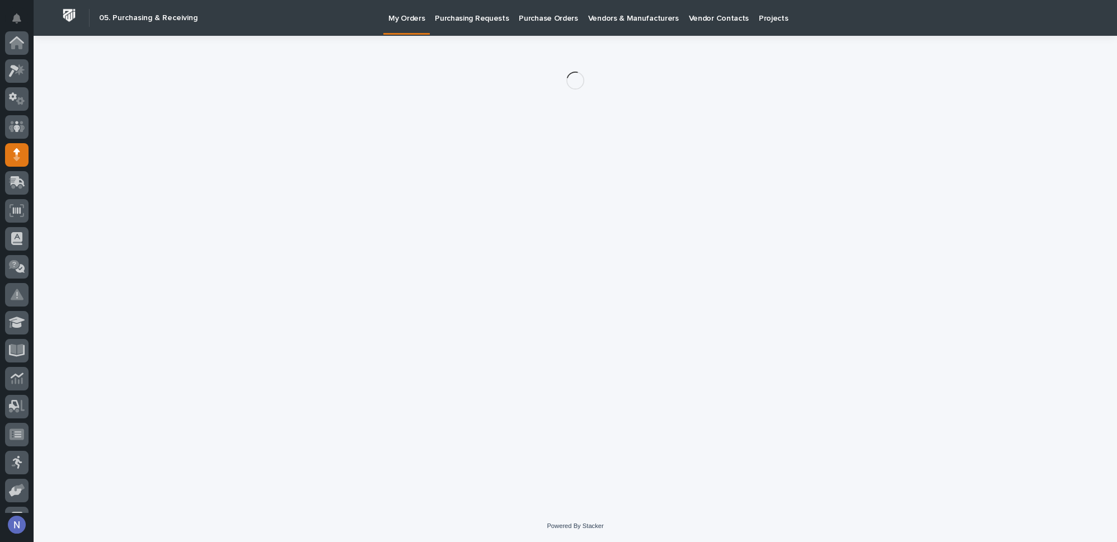
scroll to position [112, 0]
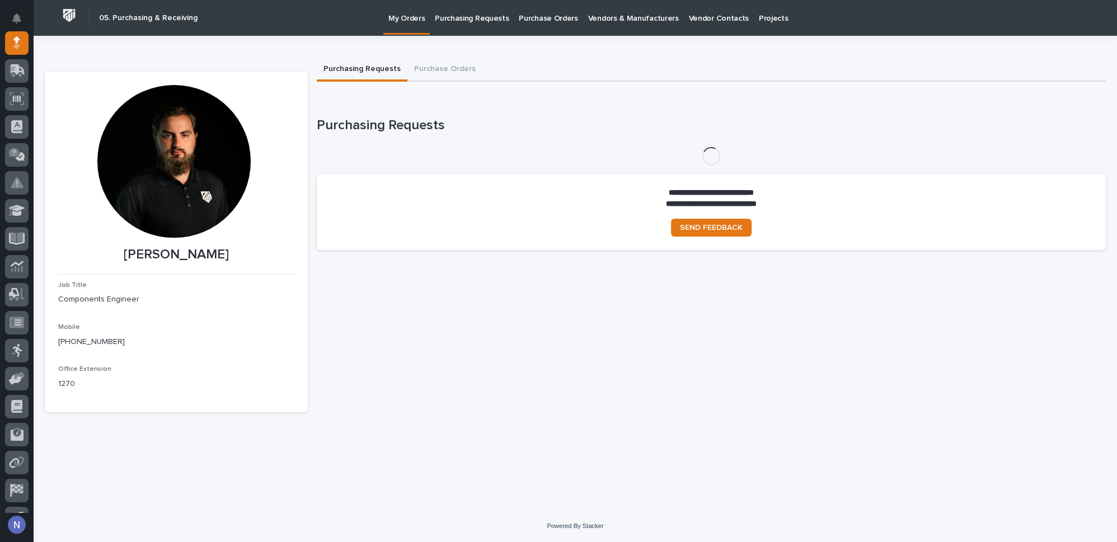
click at [534, 18] on p "Purchase Orders" at bounding box center [548, 12] width 59 height 24
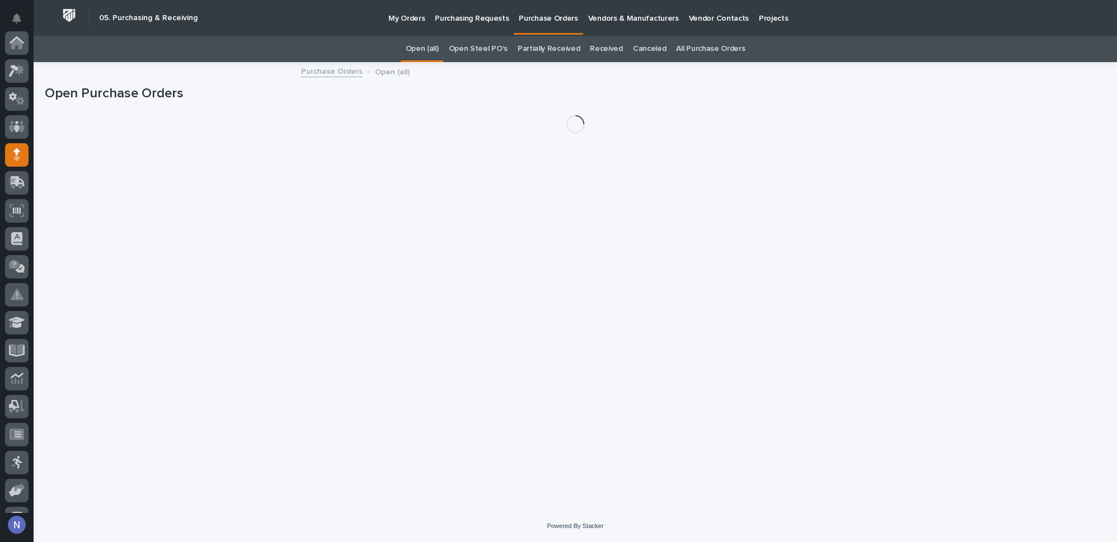
scroll to position [112, 0]
click at [699, 48] on link "All Purchase Orders" at bounding box center [710, 49] width 69 height 26
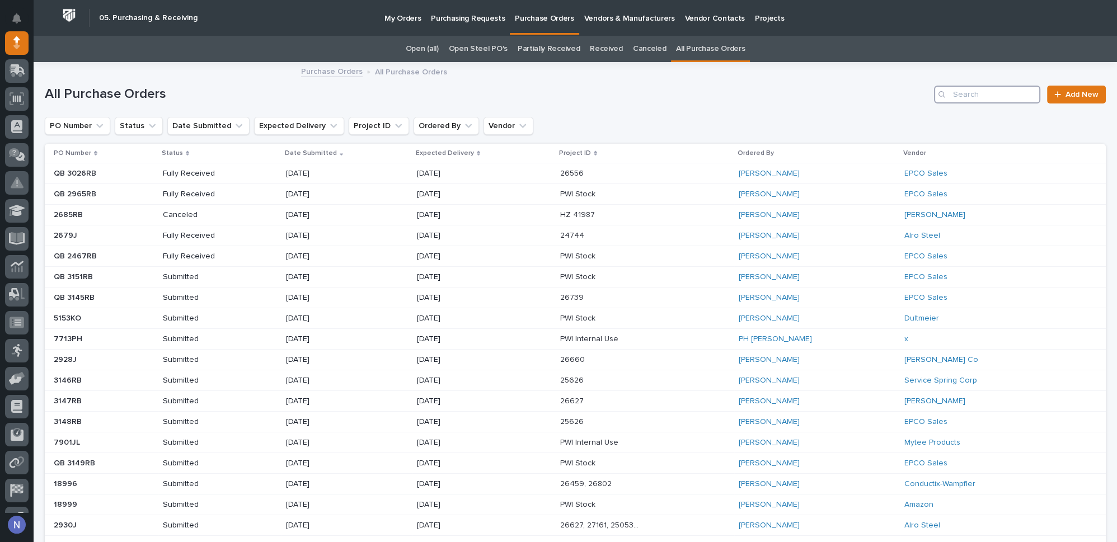
click at [984, 91] on input "Search" at bounding box center [987, 95] width 106 height 18
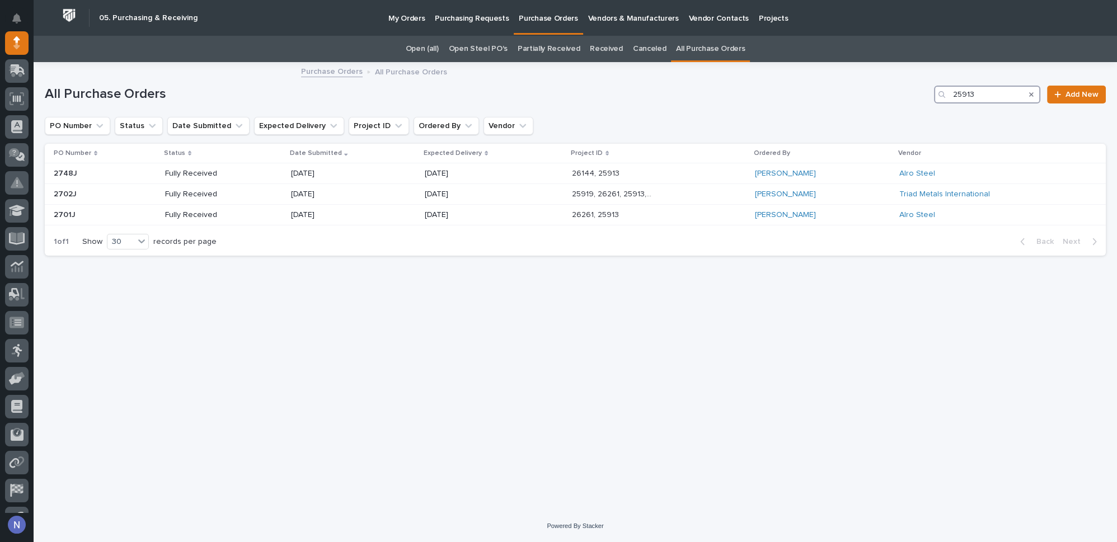
type input "25913"
click at [13, 65] on icon at bounding box center [14, 71] width 10 height 12
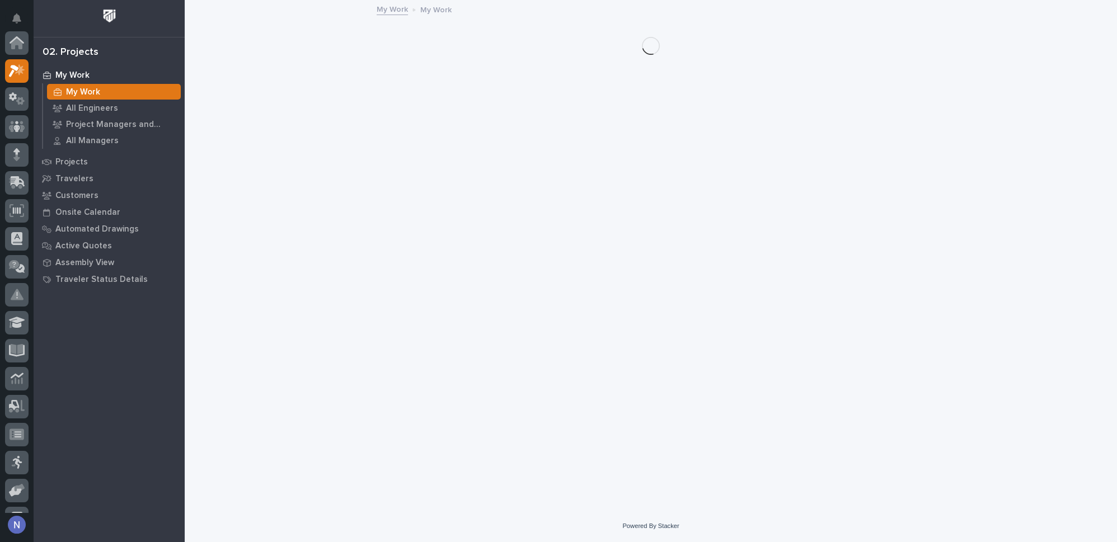
scroll to position [27, 0]
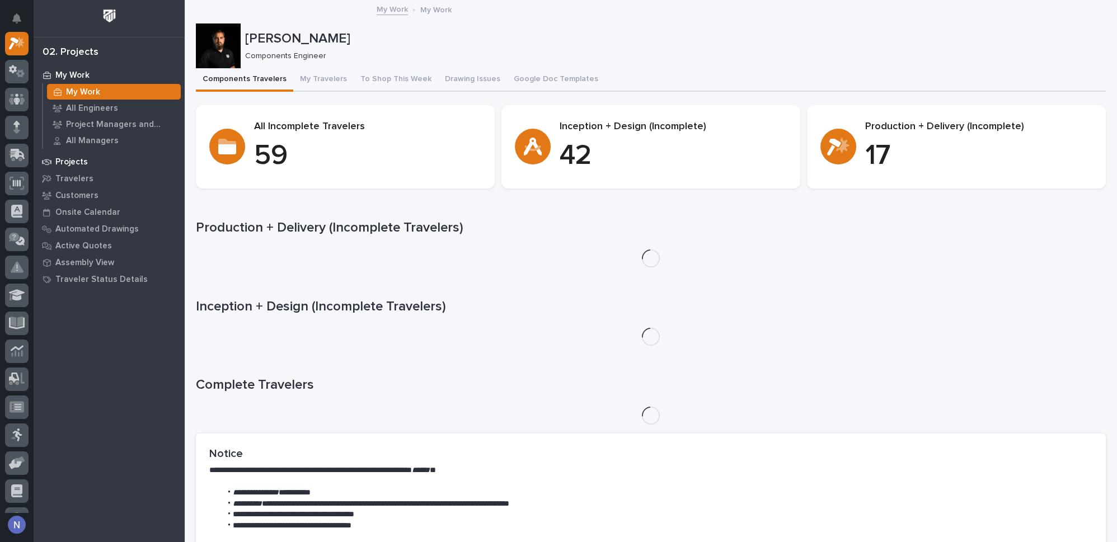
click at [77, 161] on p "Projects" at bounding box center [71, 162] width 32 height 10
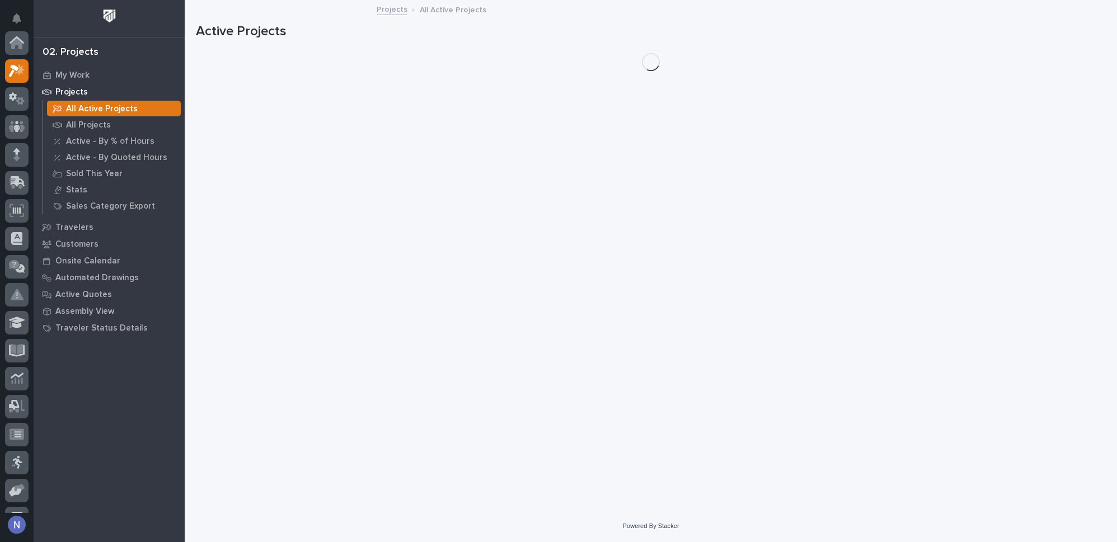
scroll to position [27, 0]
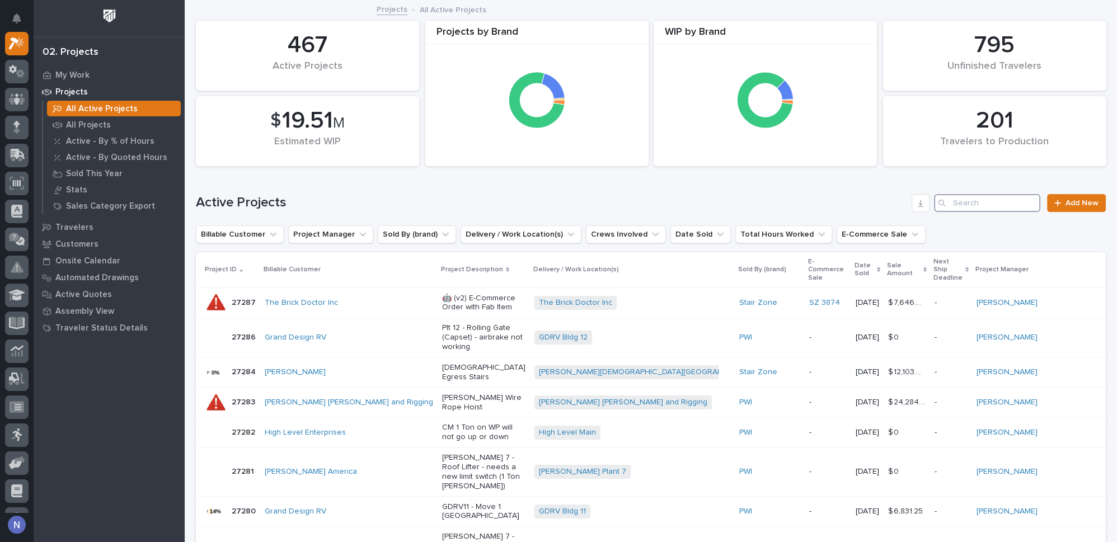
click at [980, 201] on input "Search" at bounding box center [987, 203] width 106 height 18
click at [948, 213] on div "Active Projects Add New" at bounding box center [651, 199] width 910 height 54
click at [952, 205] on input "Search" at bounding box center [987, 203] width 106 height 18
type input "25913"
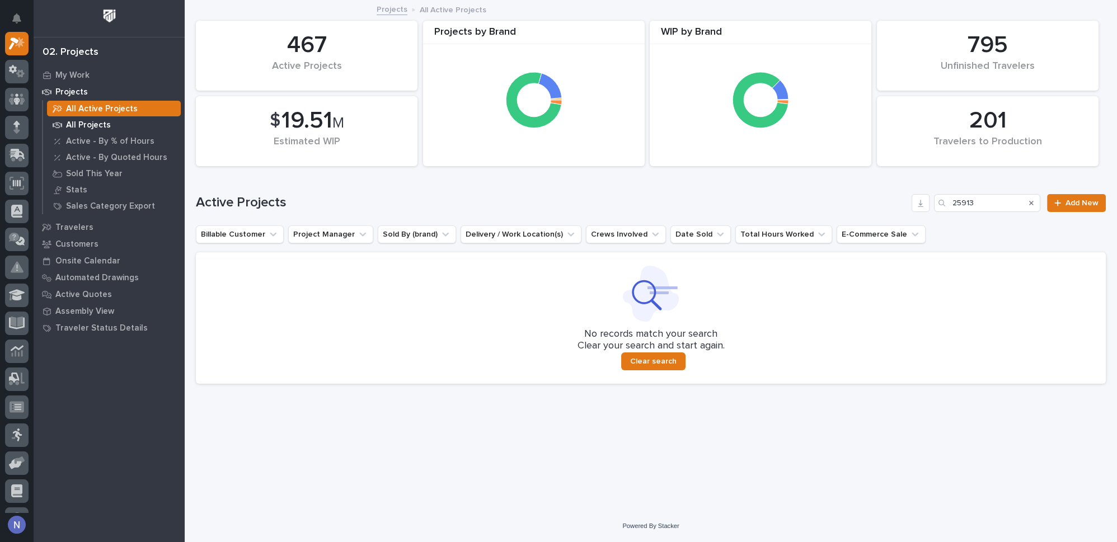
click at [88, 128] on p "All Projects" at bounding box center [88, 125] width 45 height 10
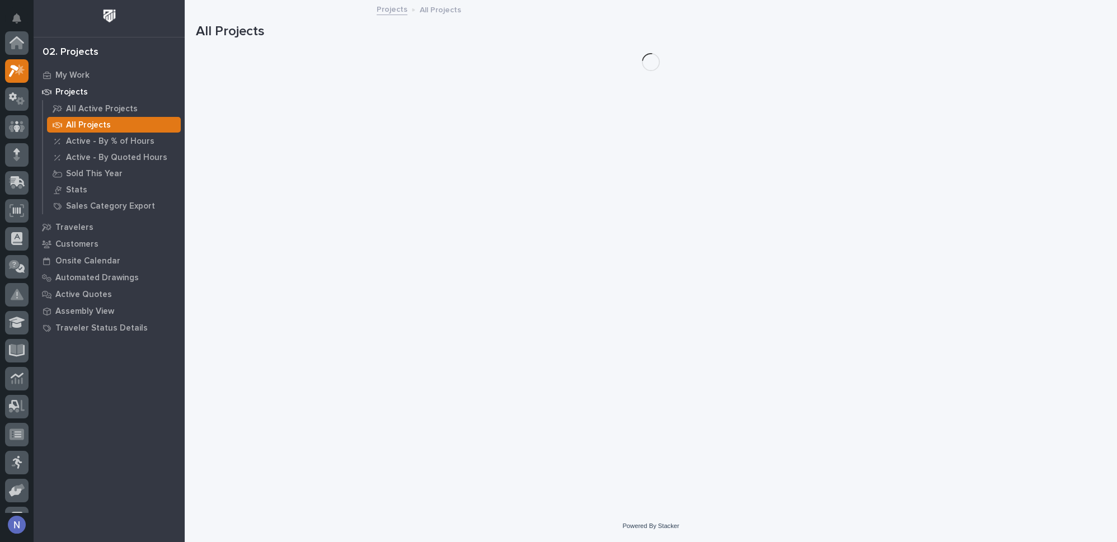
scroll to position [27, 0]
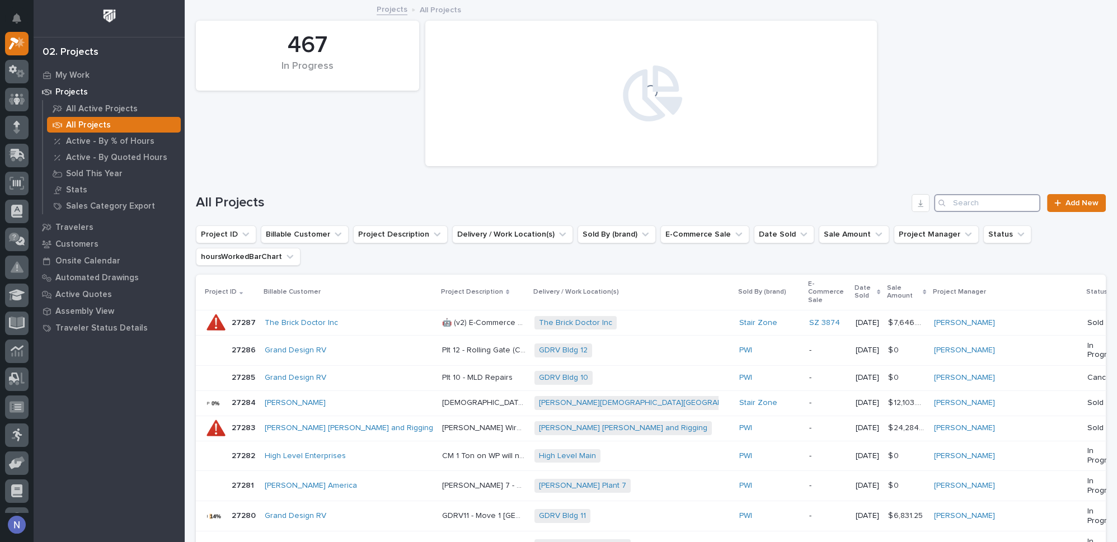
click at [1000, 202] on input "Search" at bounding box center [987, 203] width 106 height 18
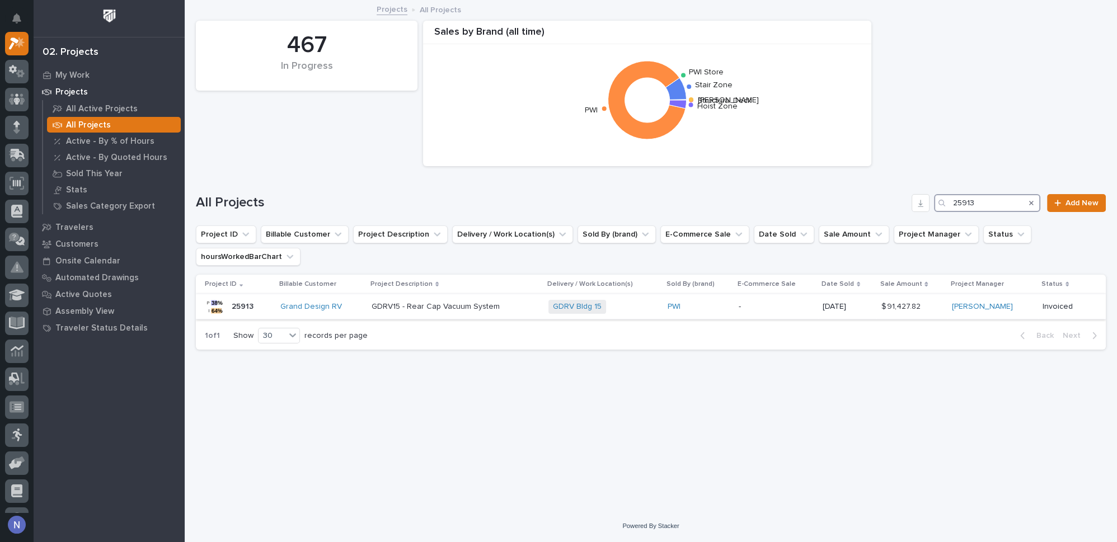
type input "25913"
click at [553, 307] on td "GDRV Bldg 15 + 0" at bounding box center [603, 306] width 119 height 25
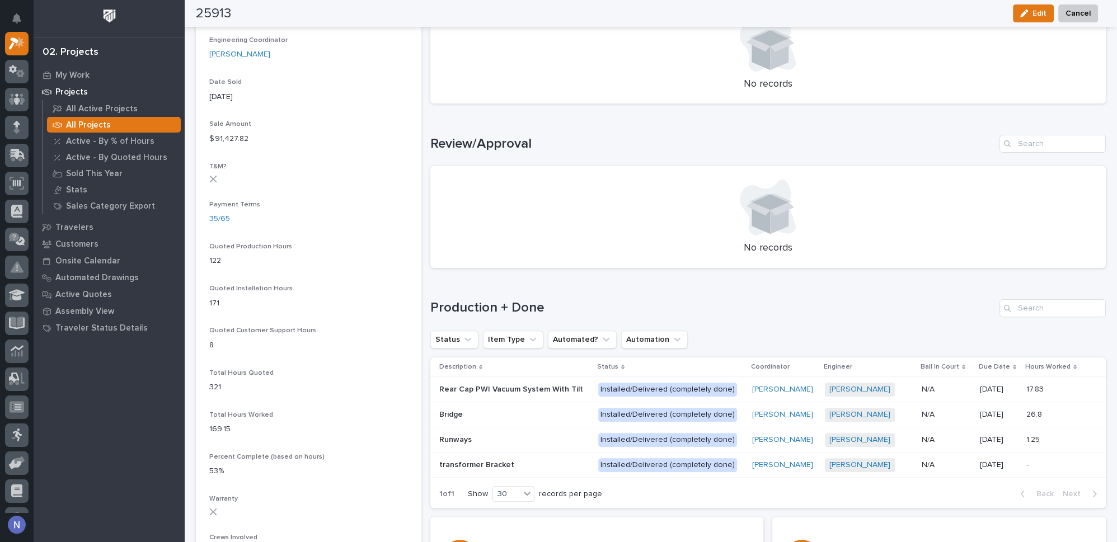
scroll to position [509, 0]
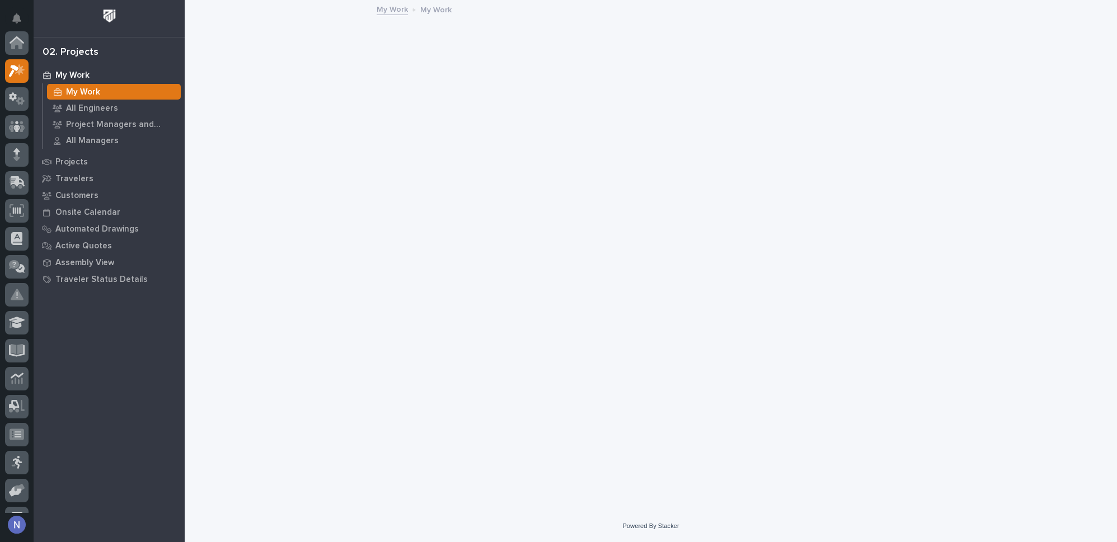
scroll to position [27, 0]
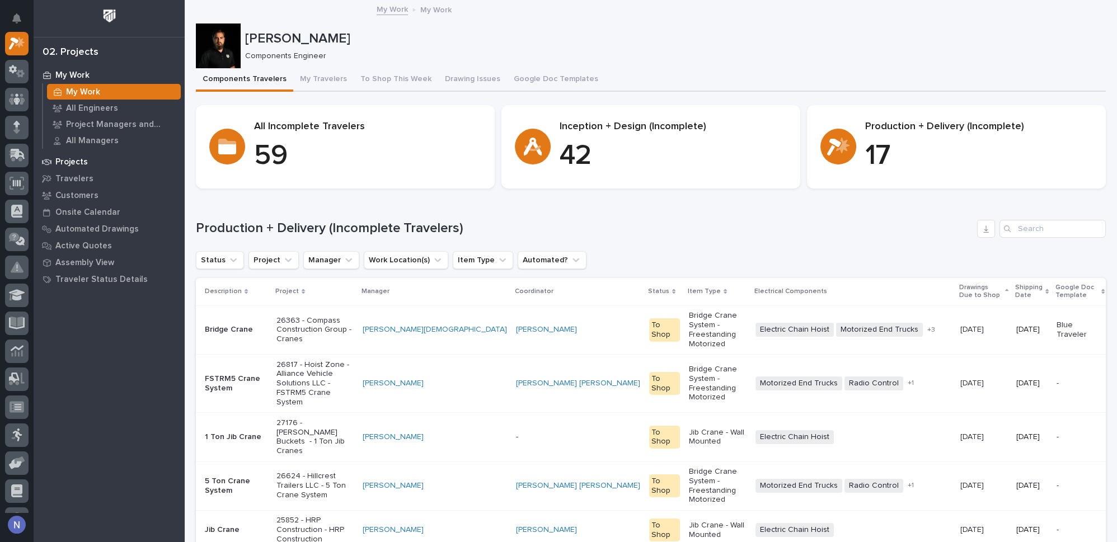
click at [76, 163] on p "Projects" at bounding box center [71, 162] width 32 height 10
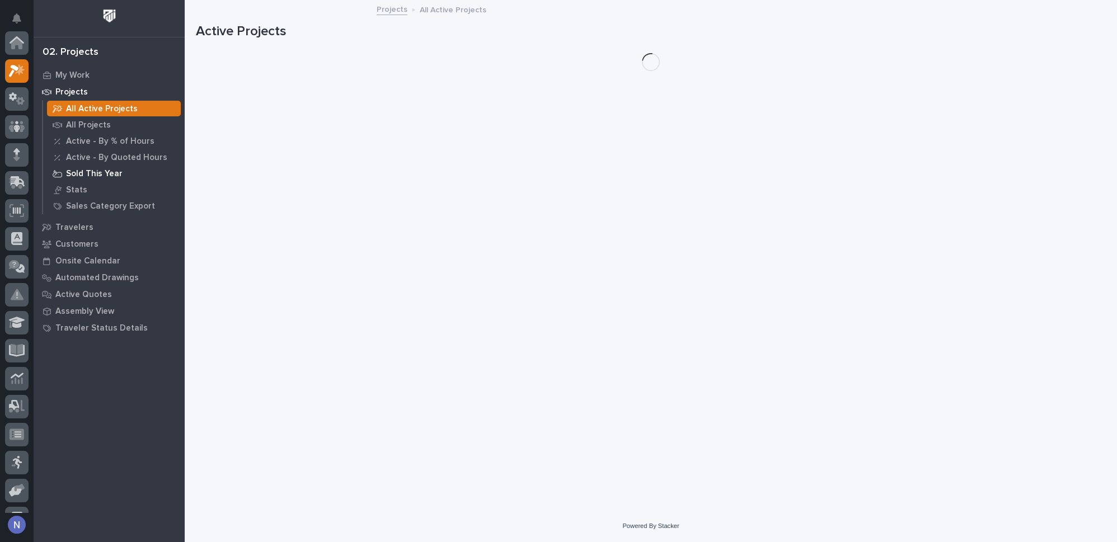
scroll to position [27, 0]
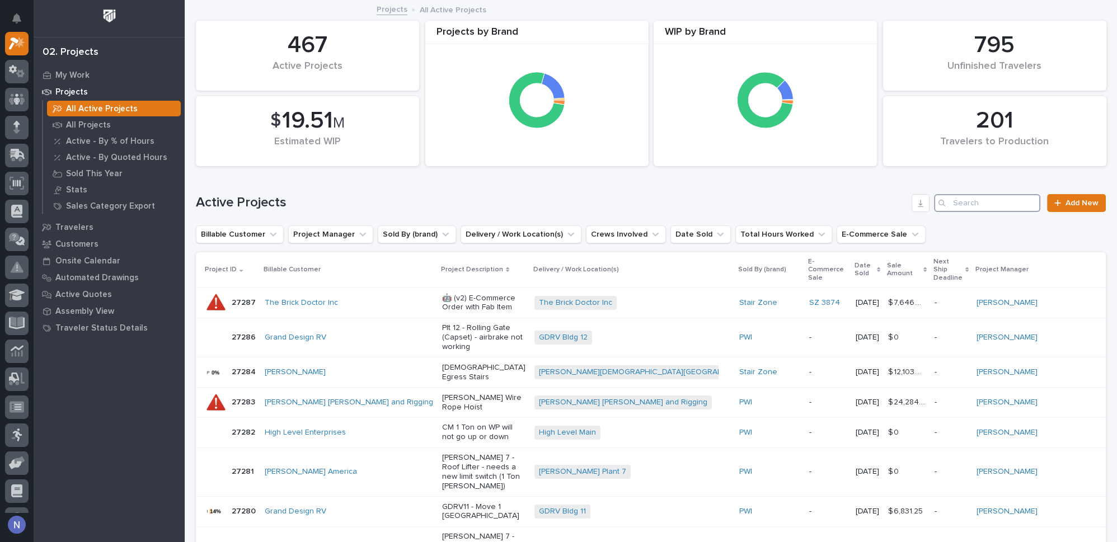
click at [971, 205] on input "Search" at bounding box center [987, 203] width 106 height 18
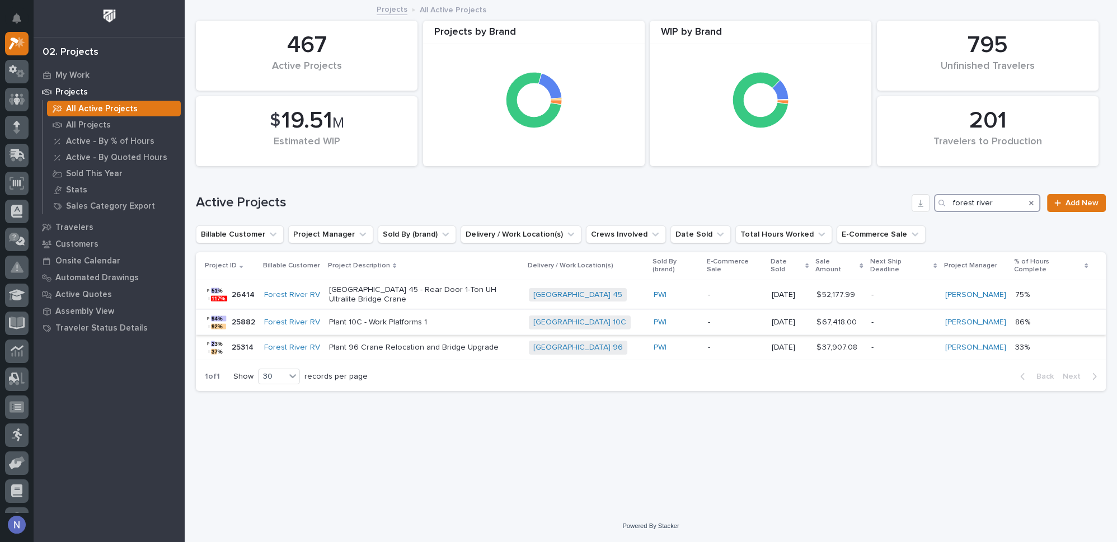
type input "forest river"
click at [483, 318] on p "Plant 10C - Work Platforms 1" at bounding box center [424, 323] width 191 height 10
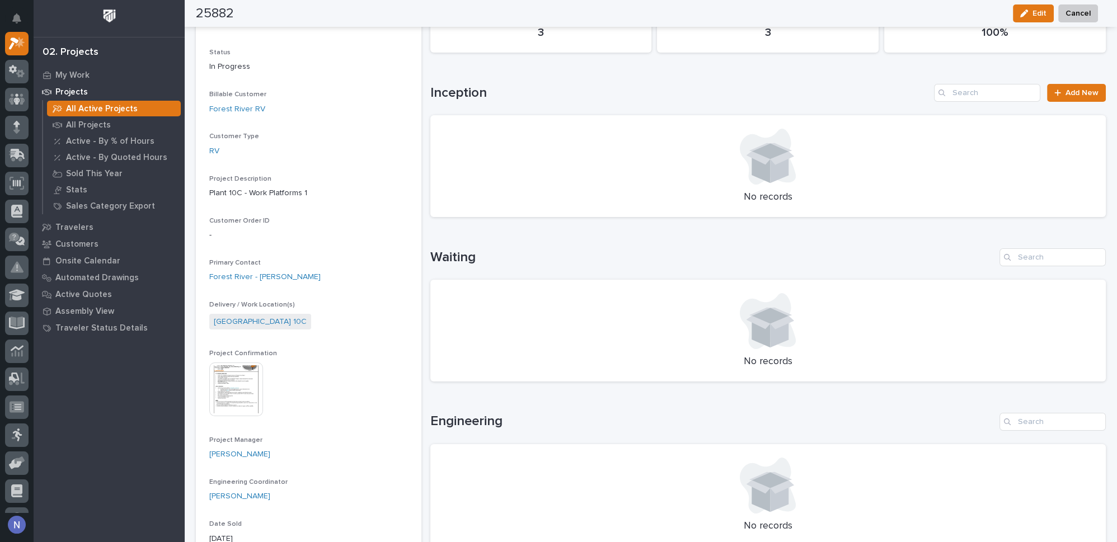
scroll to position [186, 0]
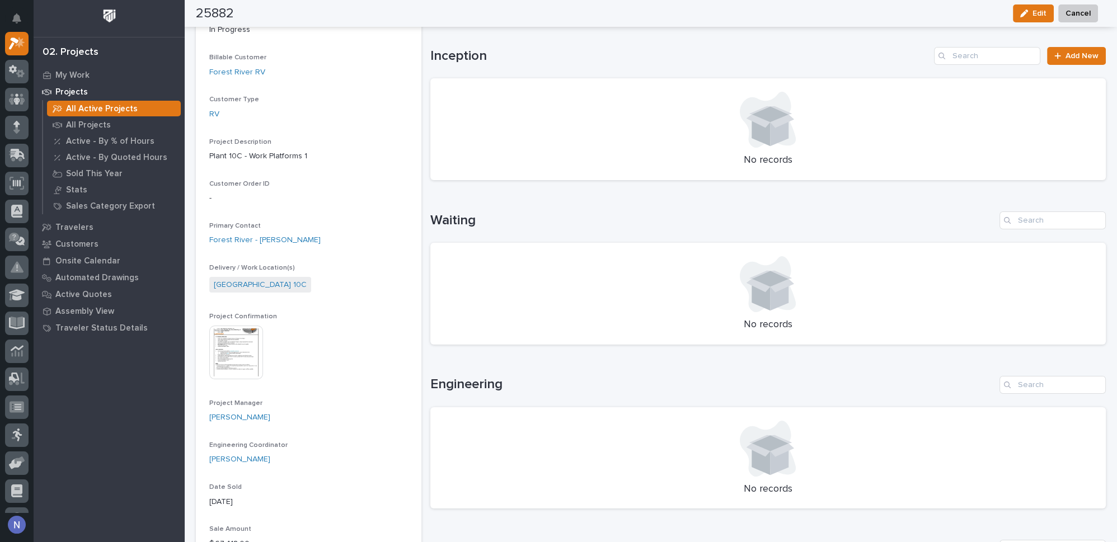
click at [236, 351] on img at bounding box center [236, 353] width 54 height 54
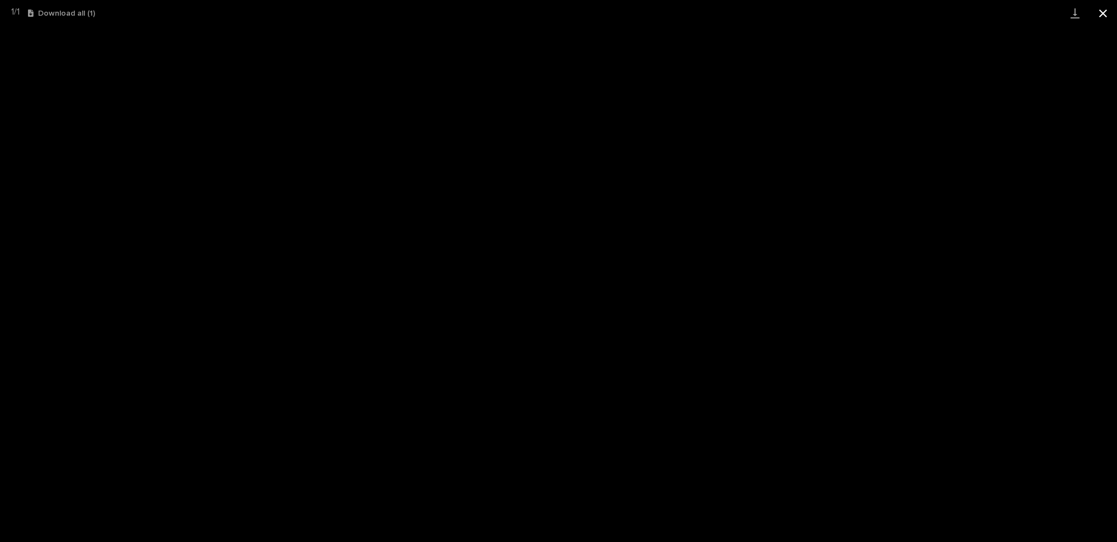
click at [1097, 14] on button "Close gallery" at bounding box center [1103, 13] width 28 height 26
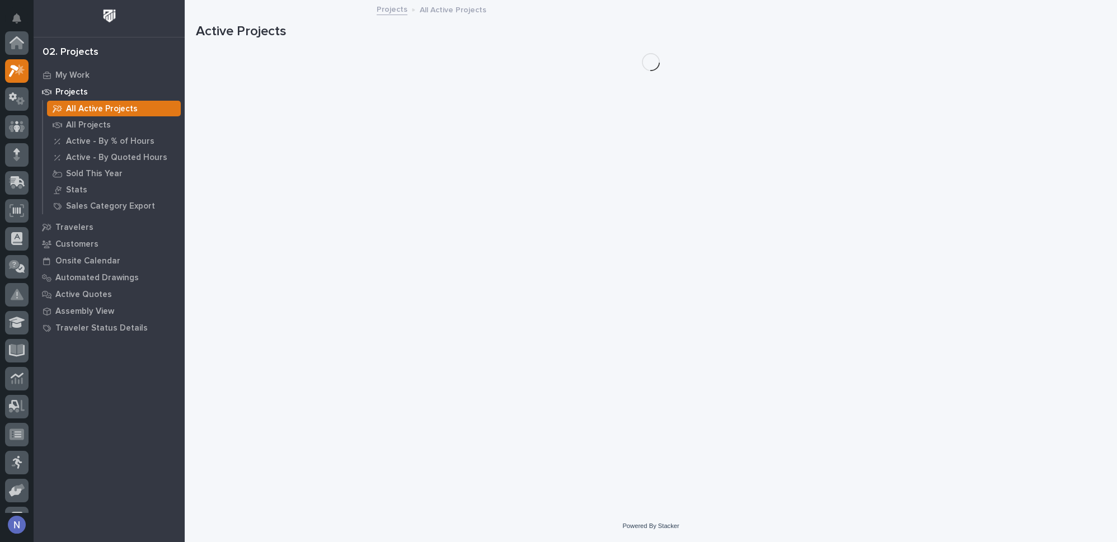
scroll to position [27, 0]
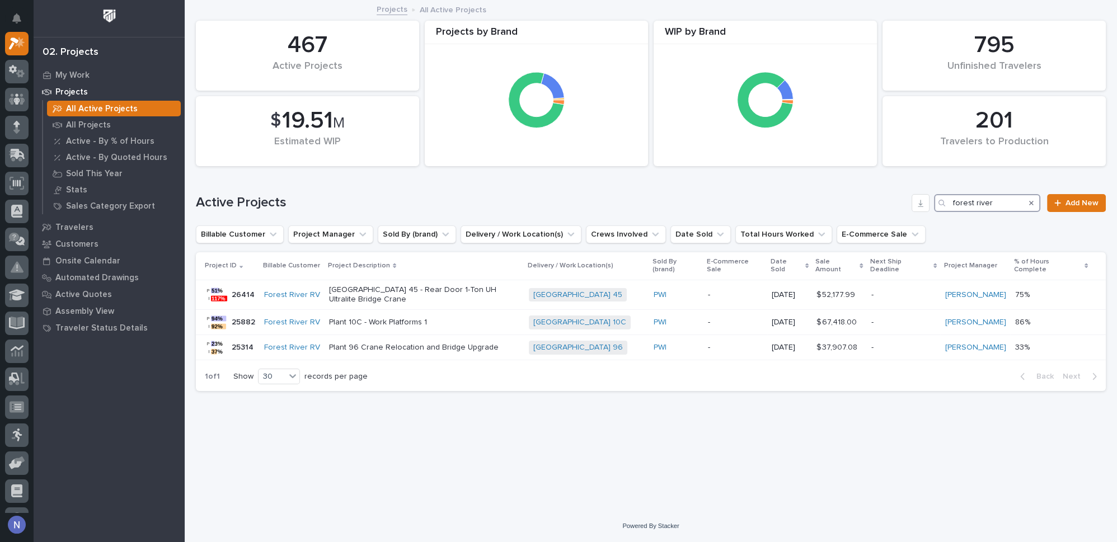
click at [979, 203] on input "forest river" at bounding box center [987, 203] width 106 height 18
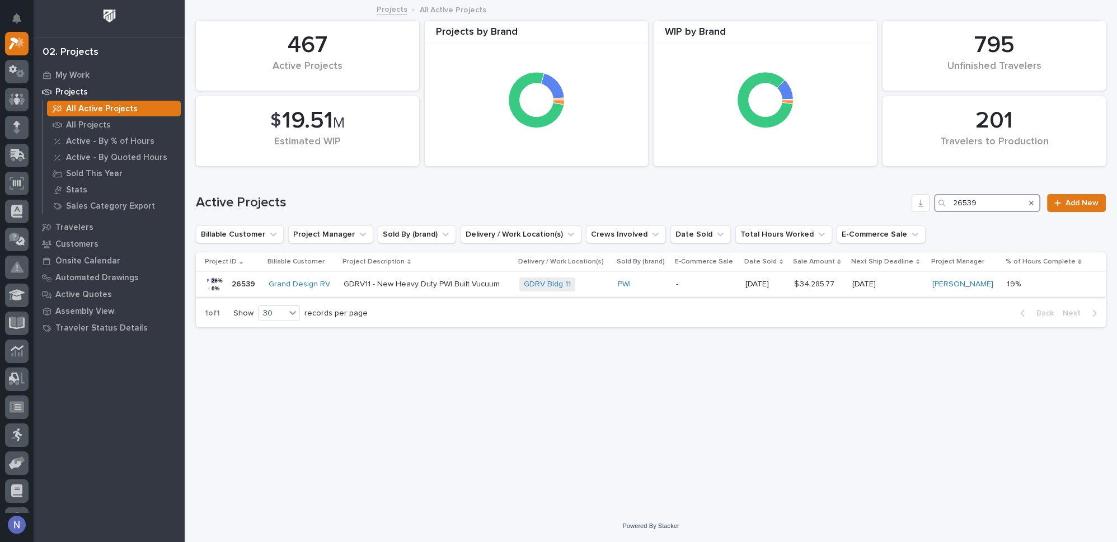
type input "26539"
click at [733, 286] on p "-" at bounding box center [706, 285] width 60 height 10
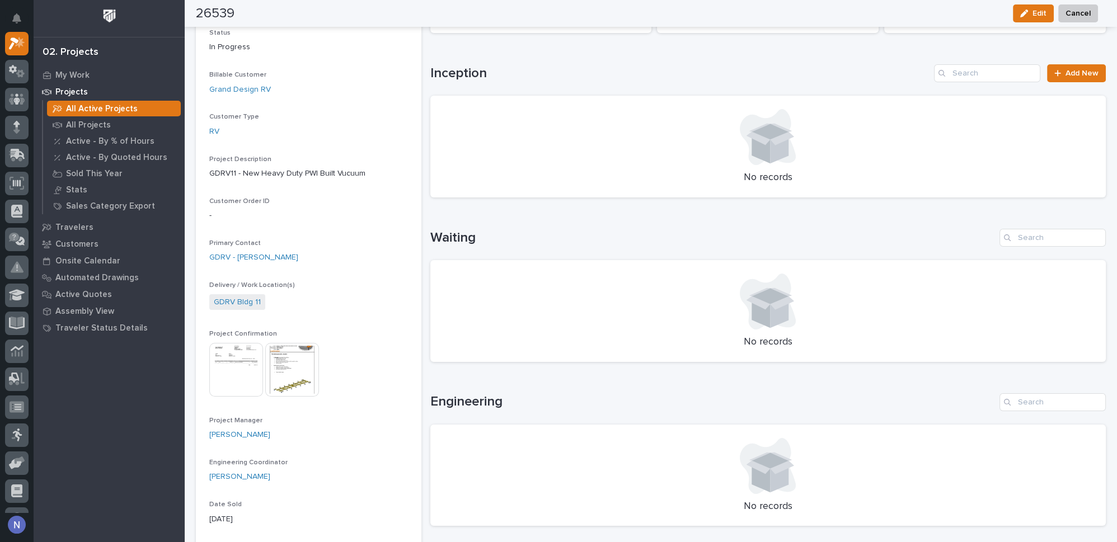
scroll to position [271, 0]
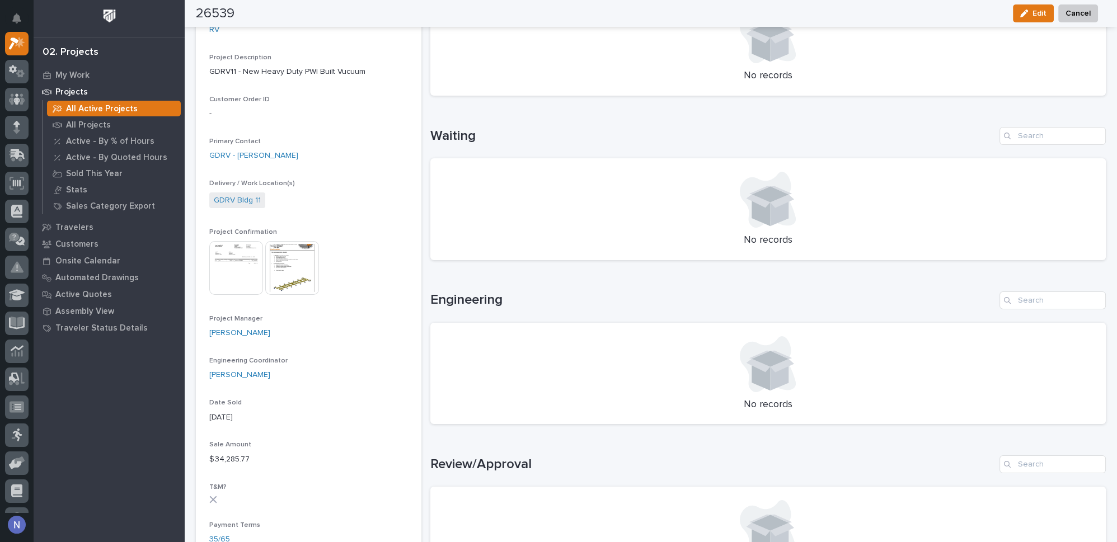
click at [279, 267] on img at bounding box center [292, 268] width 54 height 54
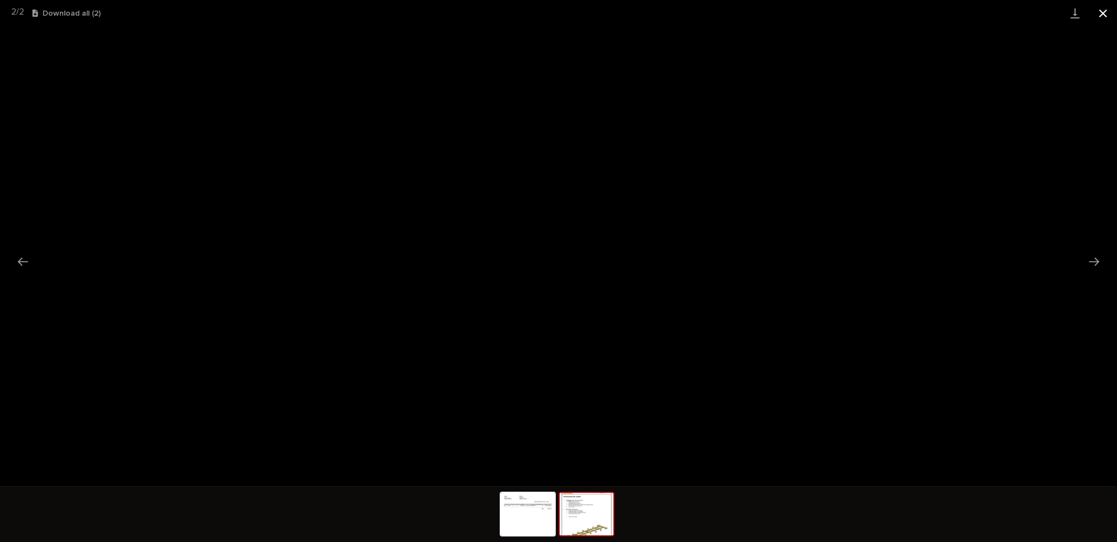
click at [1100, 14] on button "Close gallery" at bounding box center [1103, 13] width 28 height 26
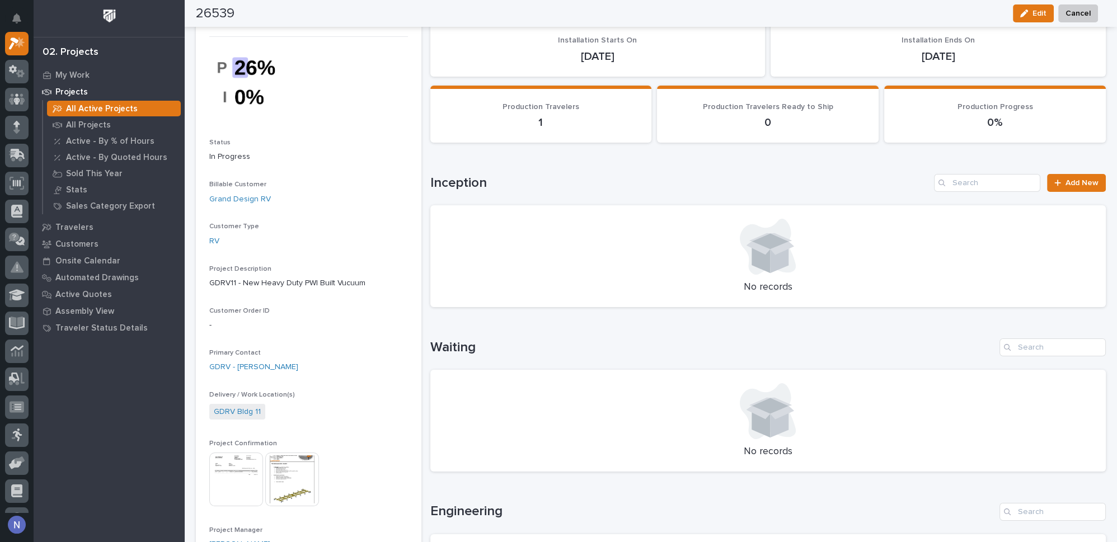
scroll to position [0, 0]
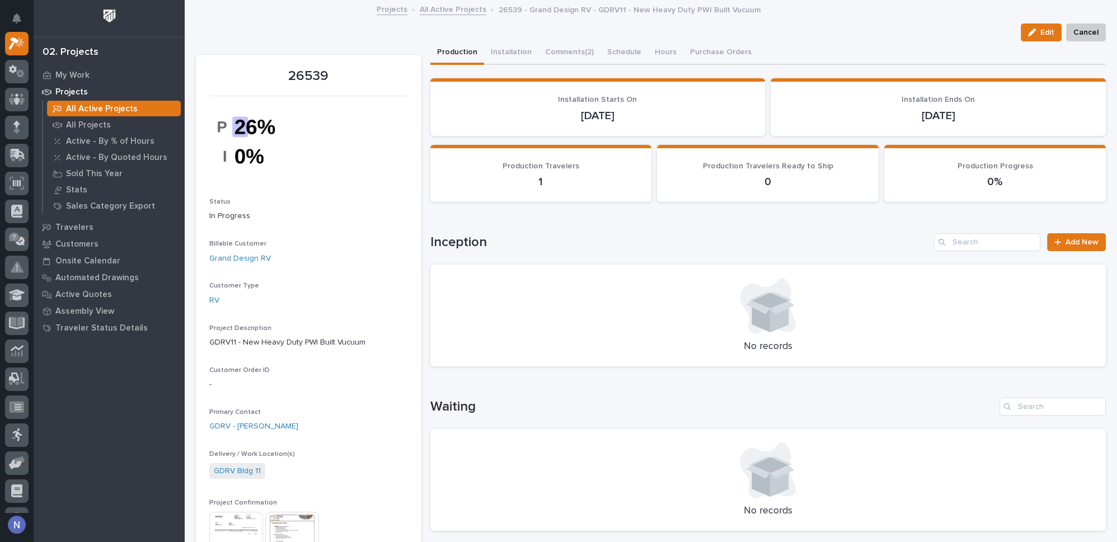
click at [91, 106] on p "All Active Projects" at bounding box center [102, 109] width 72 height 10
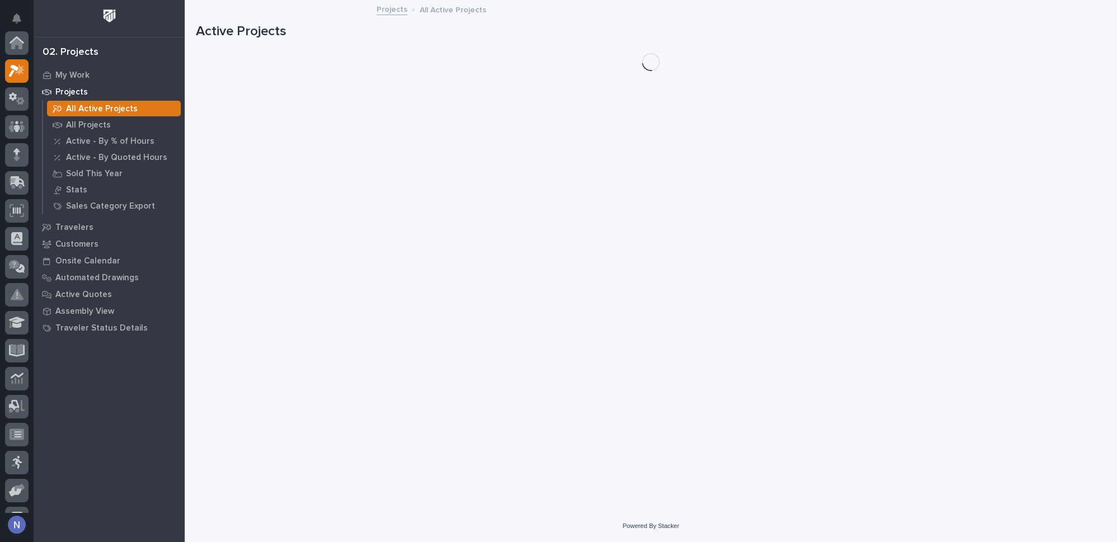
scroll to position [27, 0]
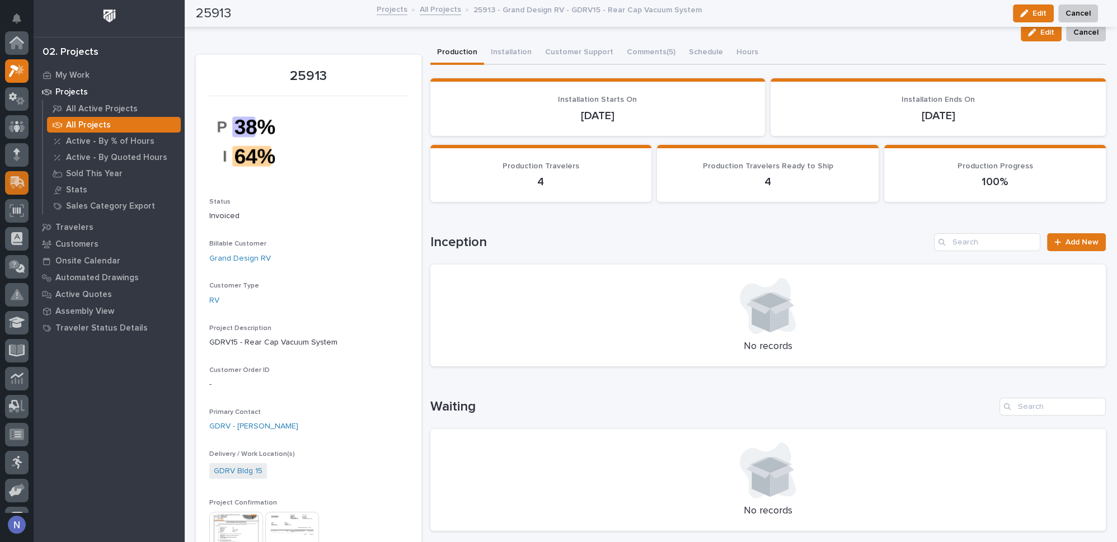
scroll to position [27, 0]
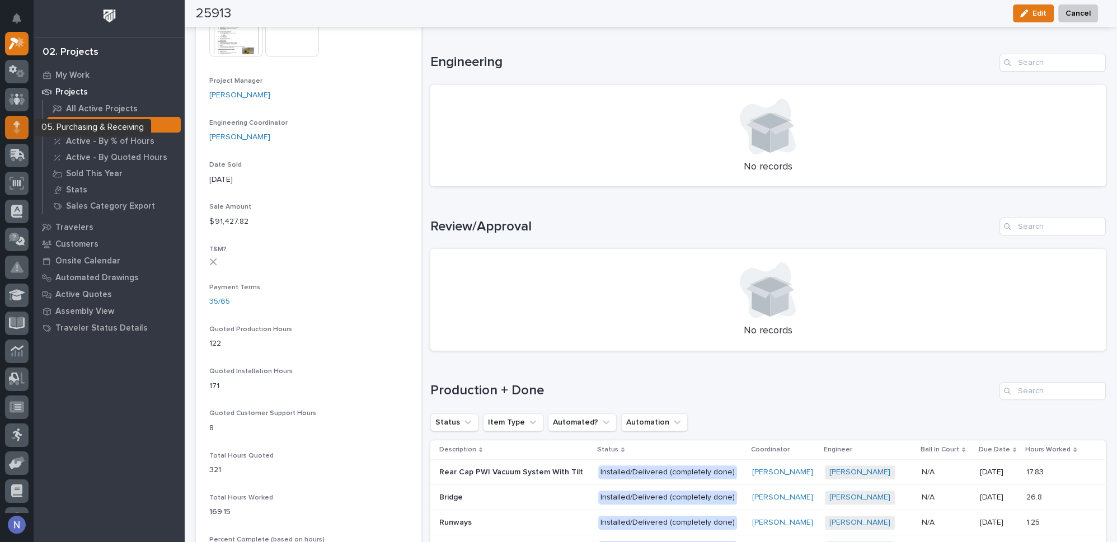
click at [19, 127] on icon at bounding box center [16, 127] width 7 height 13
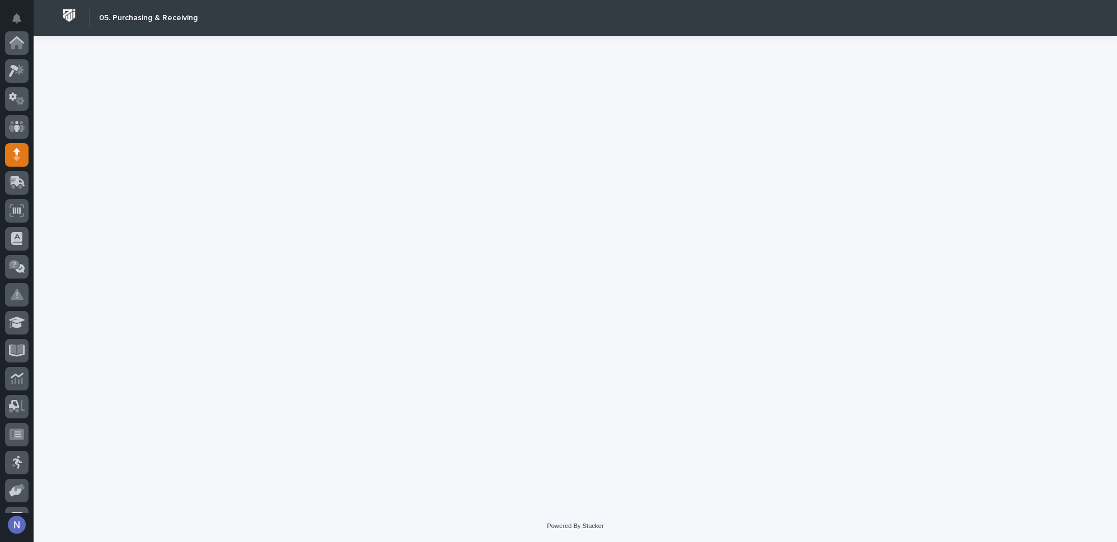
scroll to position [112, 0]
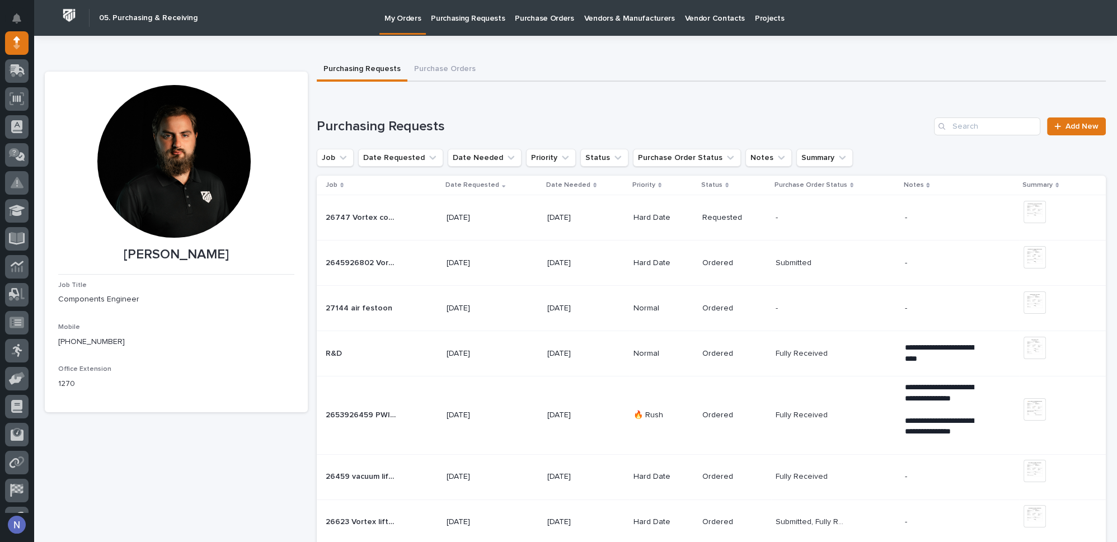
click at [417, 232] on td "26747 Vortex components 26747 Vortex components" at bounding box center [379, 217] width 125 height 45
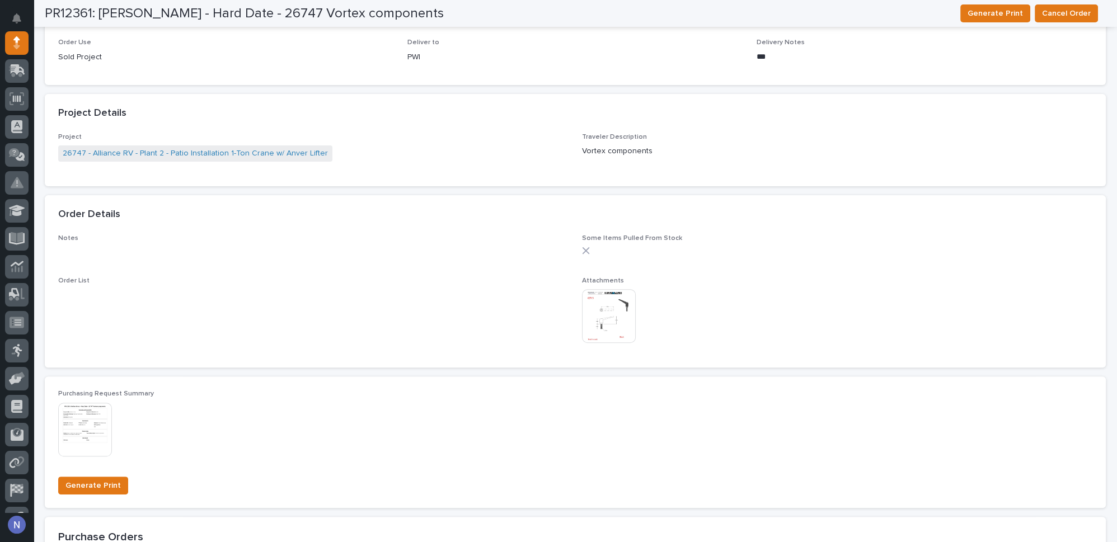
scroll to position [712, 0]
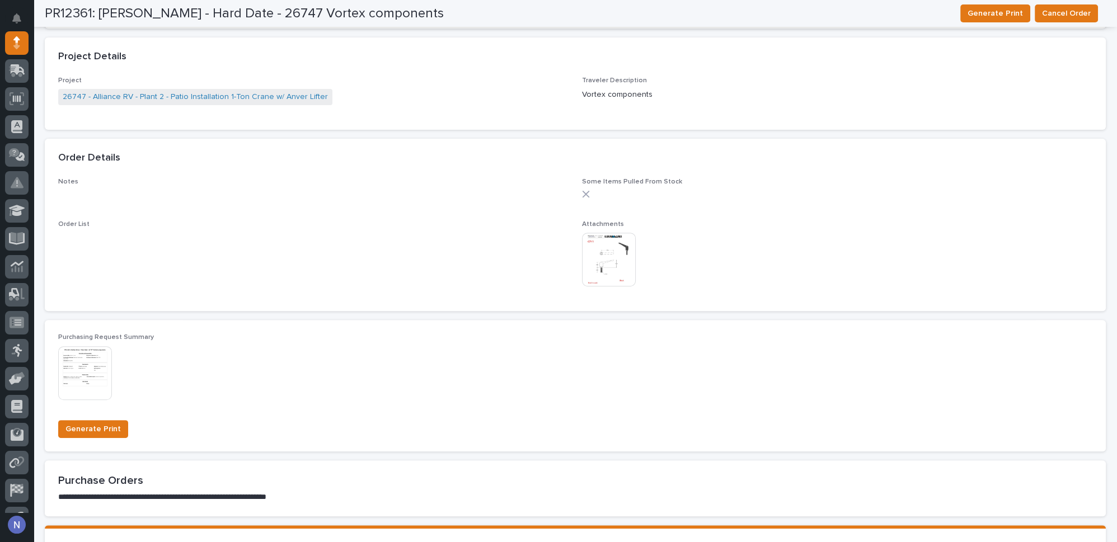
click at [593, 245] on img at bounding box center [609, 260] width 54 height 54
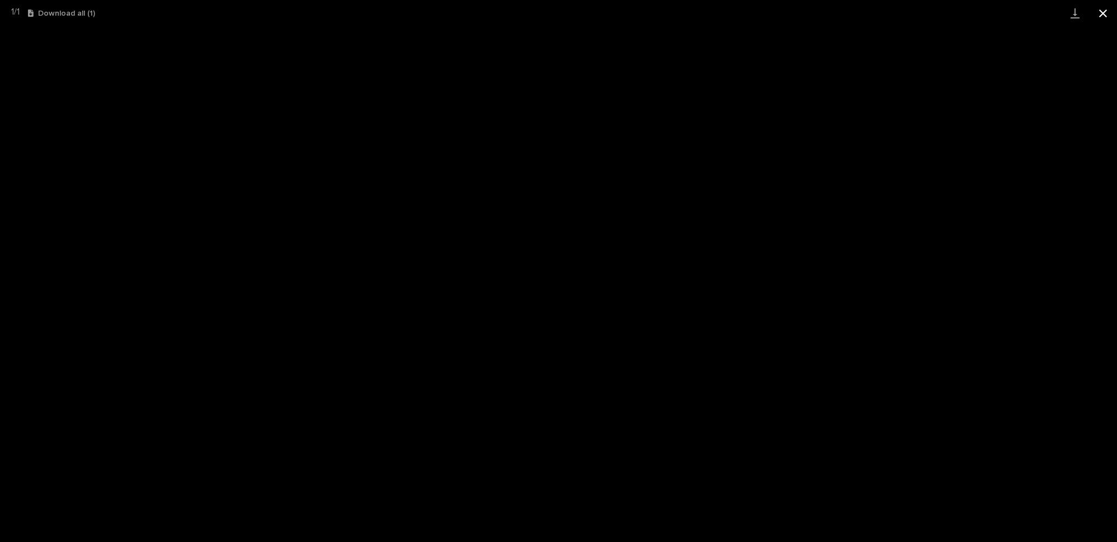
click at [1105, 15] on button "Close gallery" at bounding box center [1103, 13] width 28 height 26
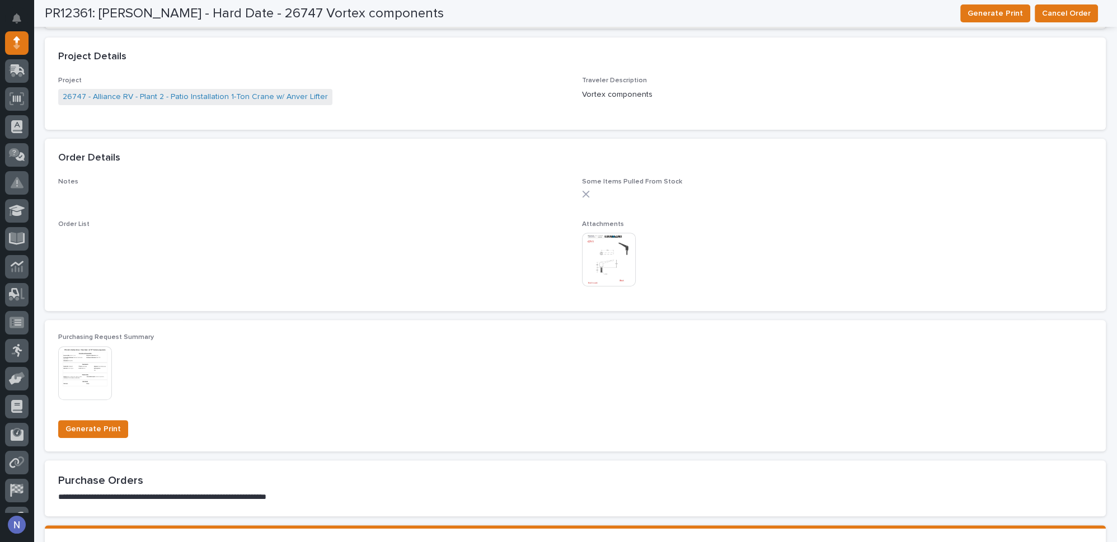
click at [582, 273] on img at bounding box center [609, 260] width 54 height 54
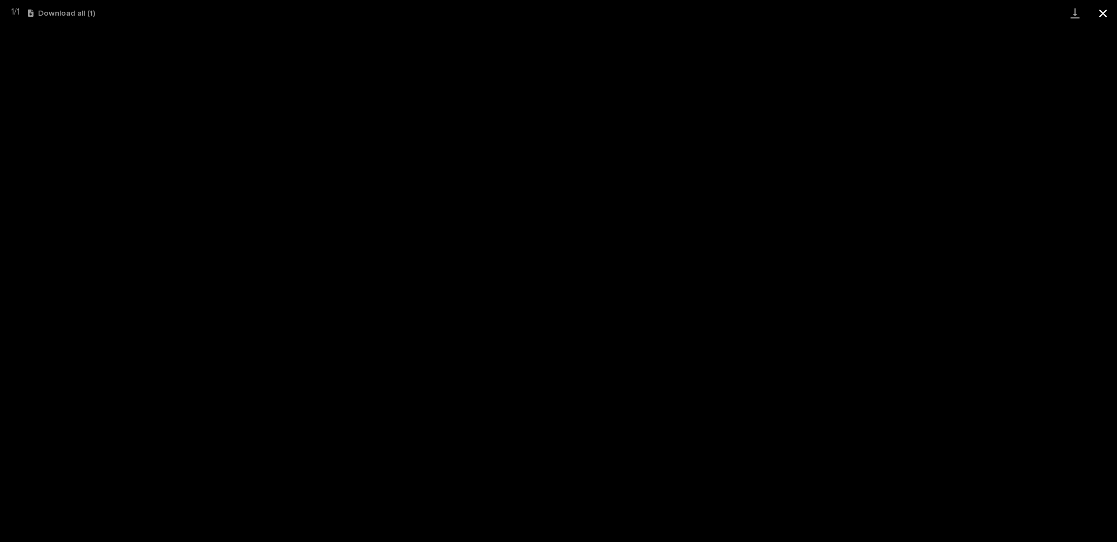
click at [1101, 7] on button "Close gallery" at bounding box center [1103, 13] width 28 height 26
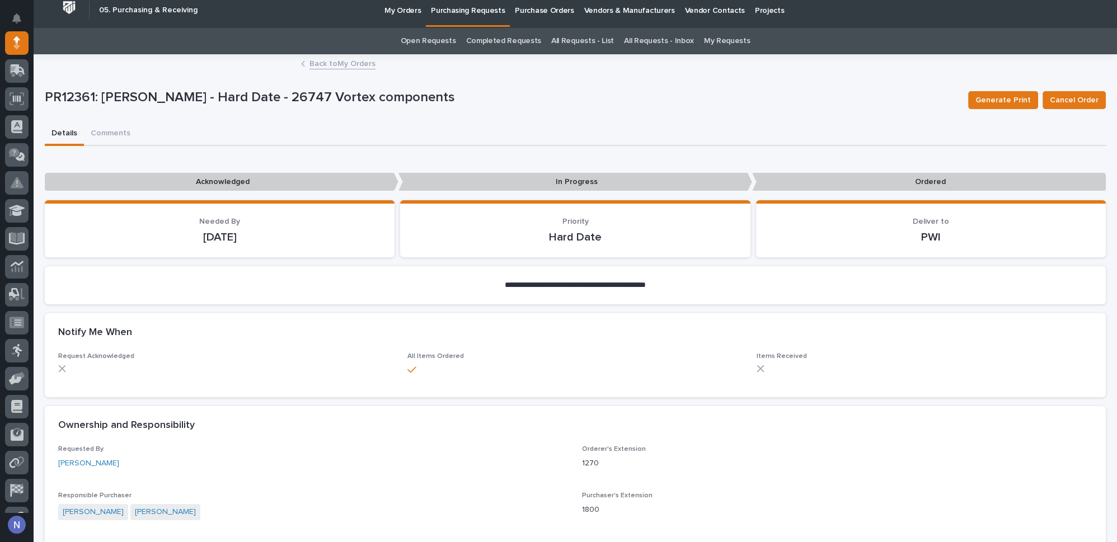
scroll to position [0, 0]
